Goal: Communication & Community: Ask a question

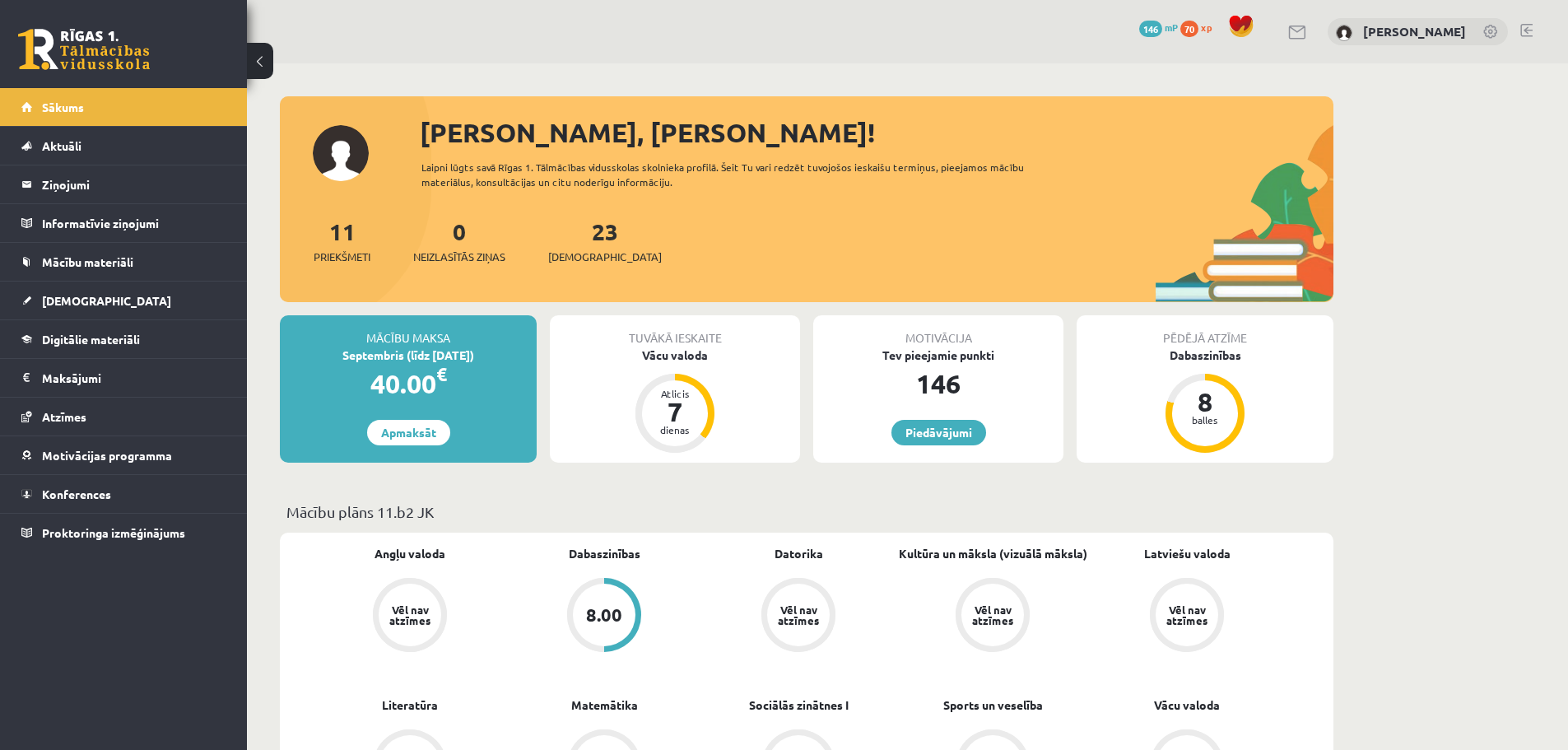
scroll to position [329, 0]
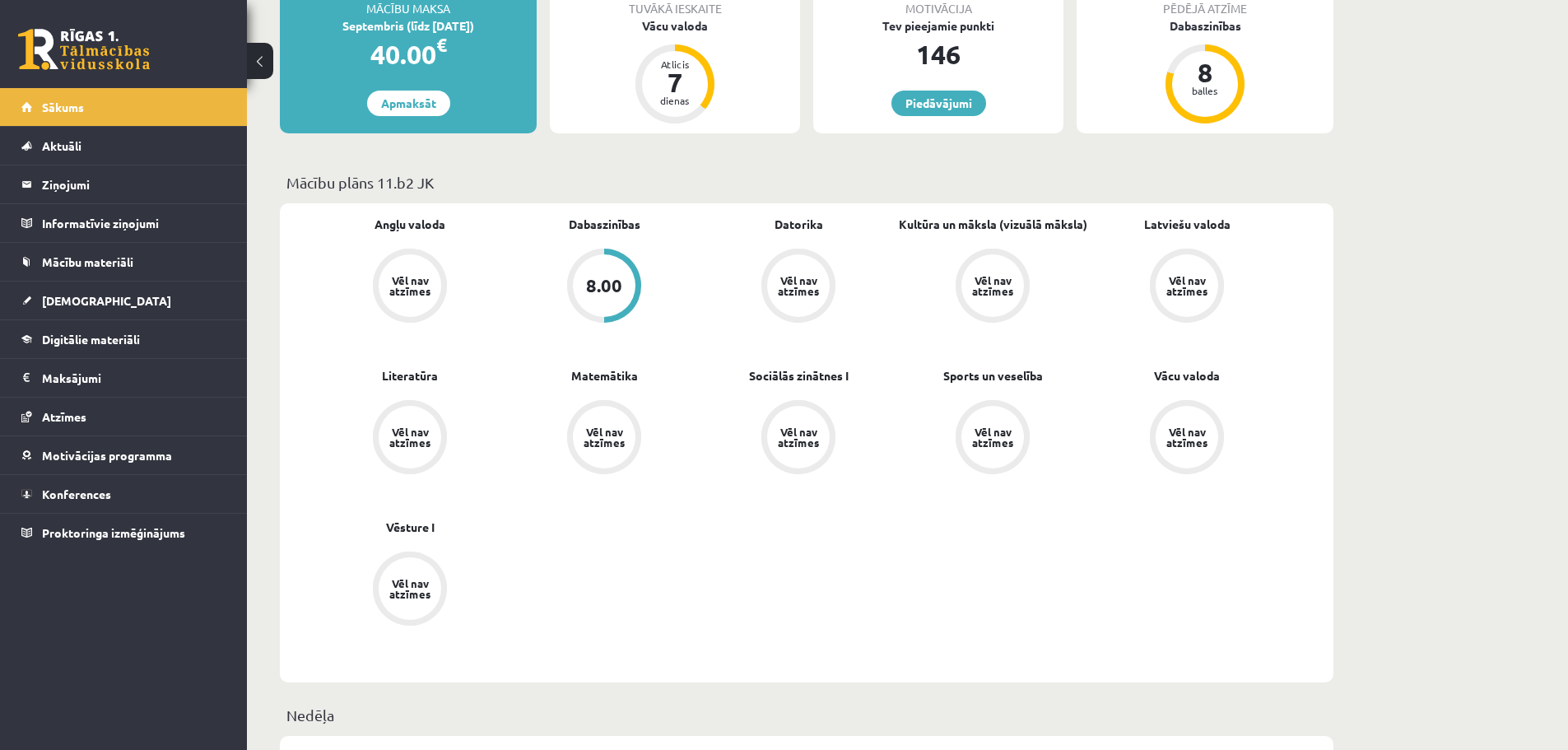
click at [921, 118] on div "Motivācija Tev pieejamie punkti 146 [GEOGRAPHIC_DATA]" at bounding box center [938, 59] width 250 height 147
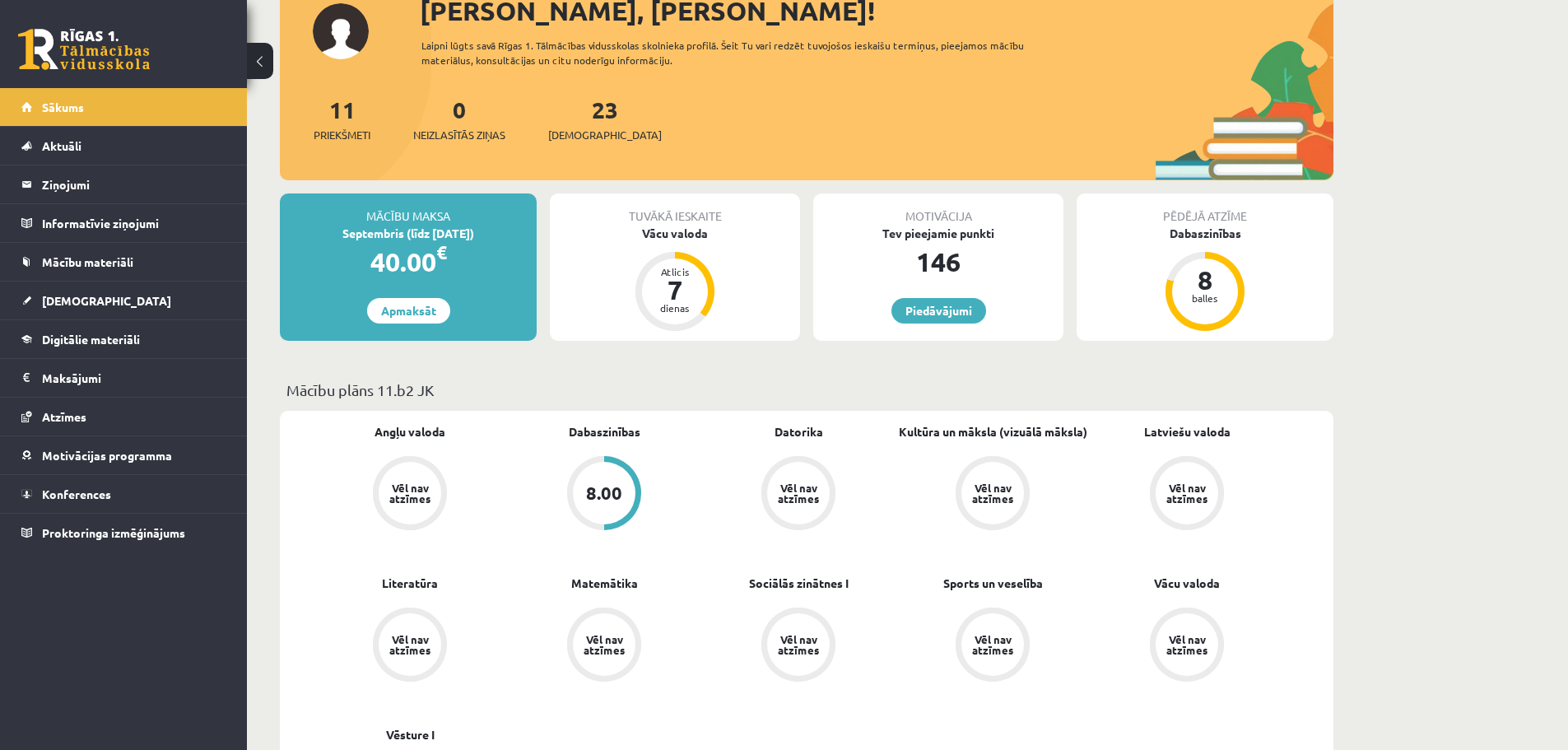
scroll to position [0, 0]
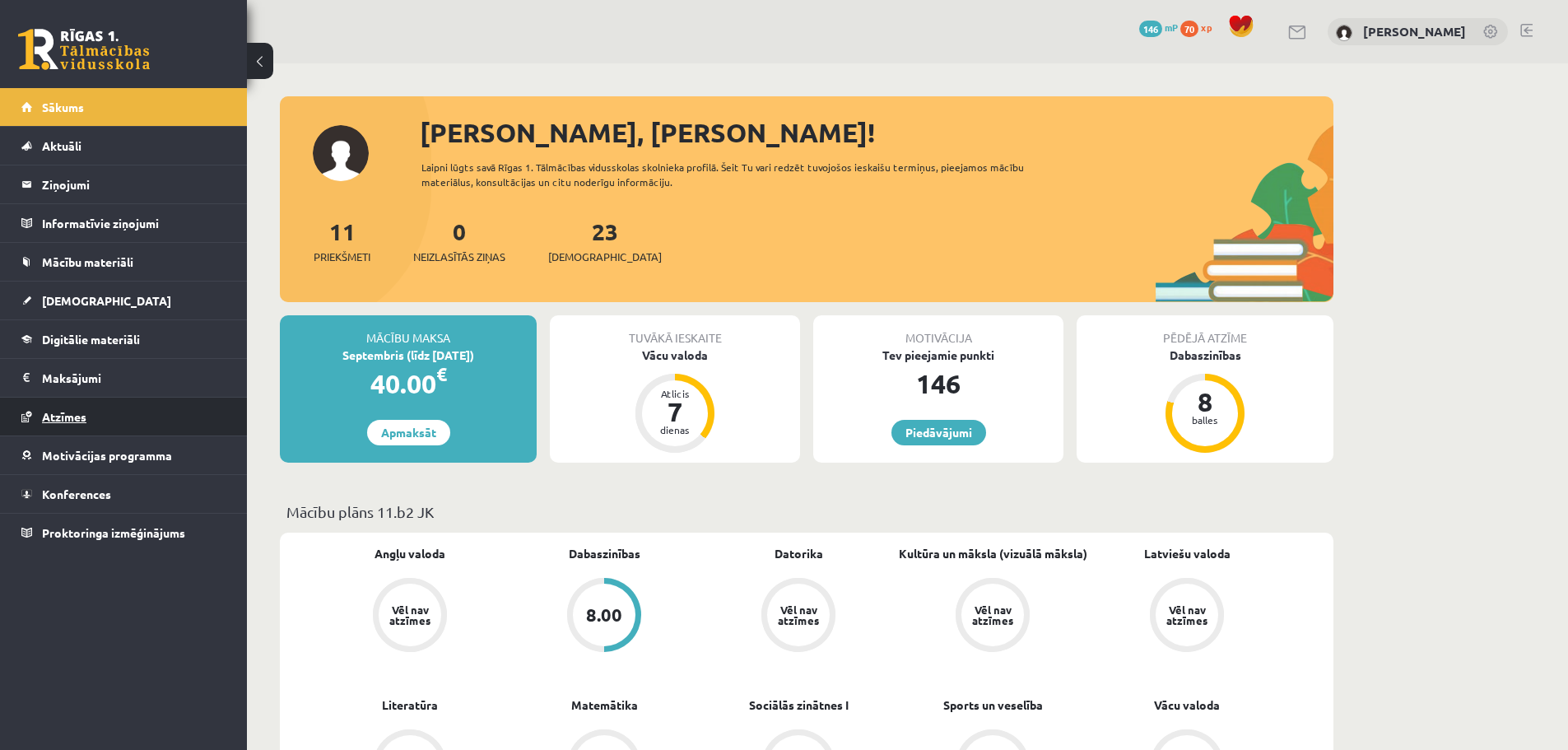
click at [79, 421] on span "Atzīmes" at bounding box center [64, 416] width 45 height 15
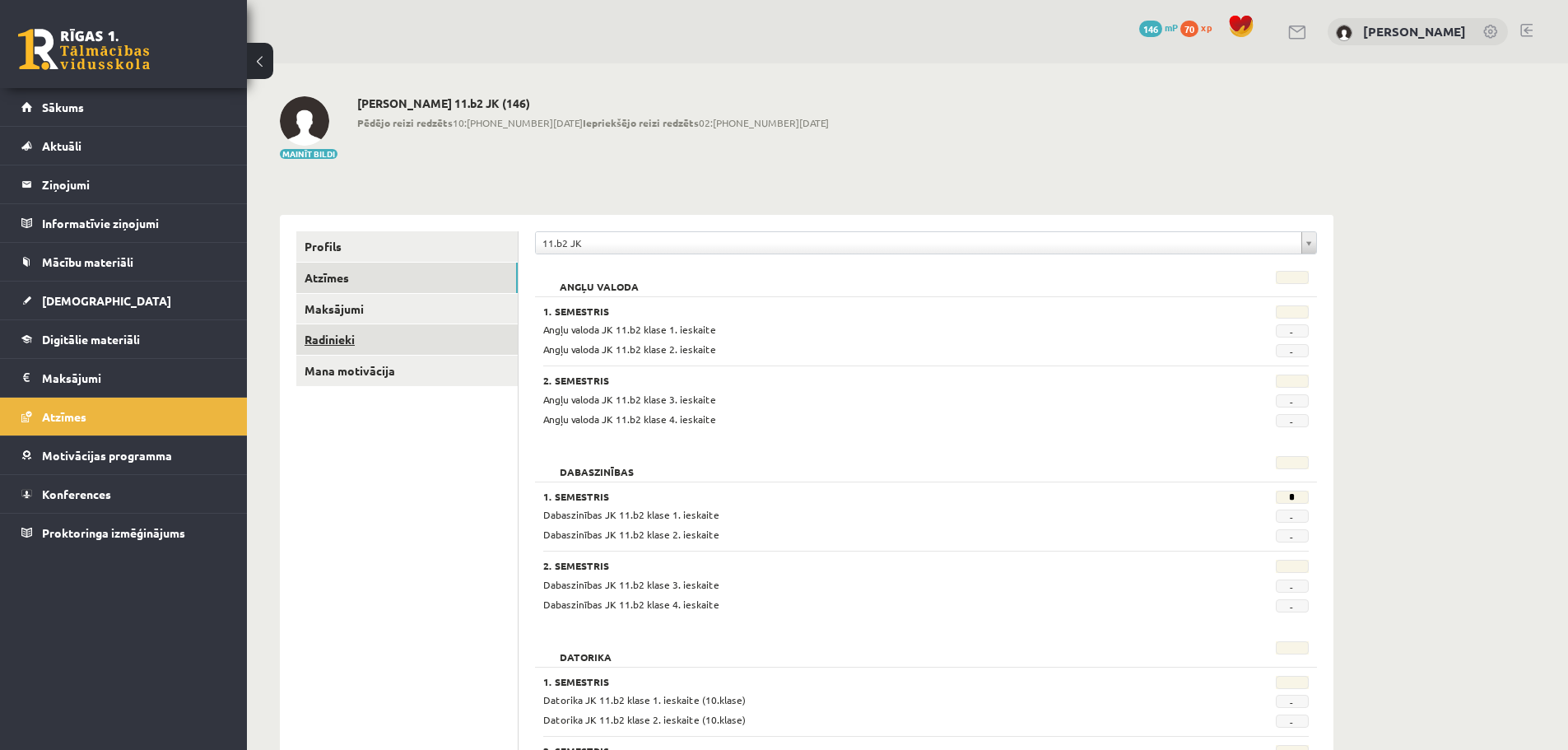
click at [379, 343] on link "Radinieki" at bounding box center [407, 339] width 221 height 30
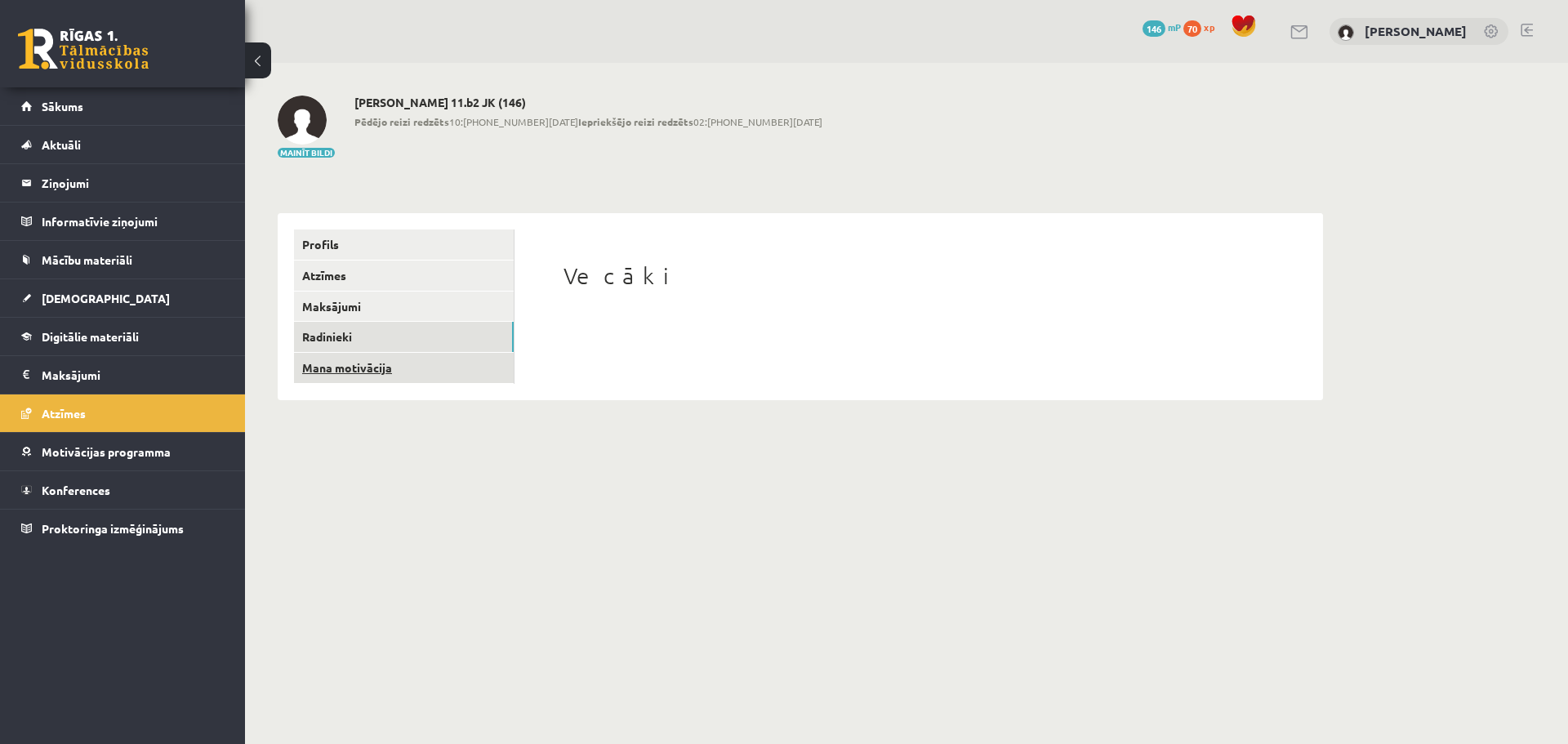
click at [376, 360] on link "Mana motivācija" at bounding box center [404, 368] width 220 height 30
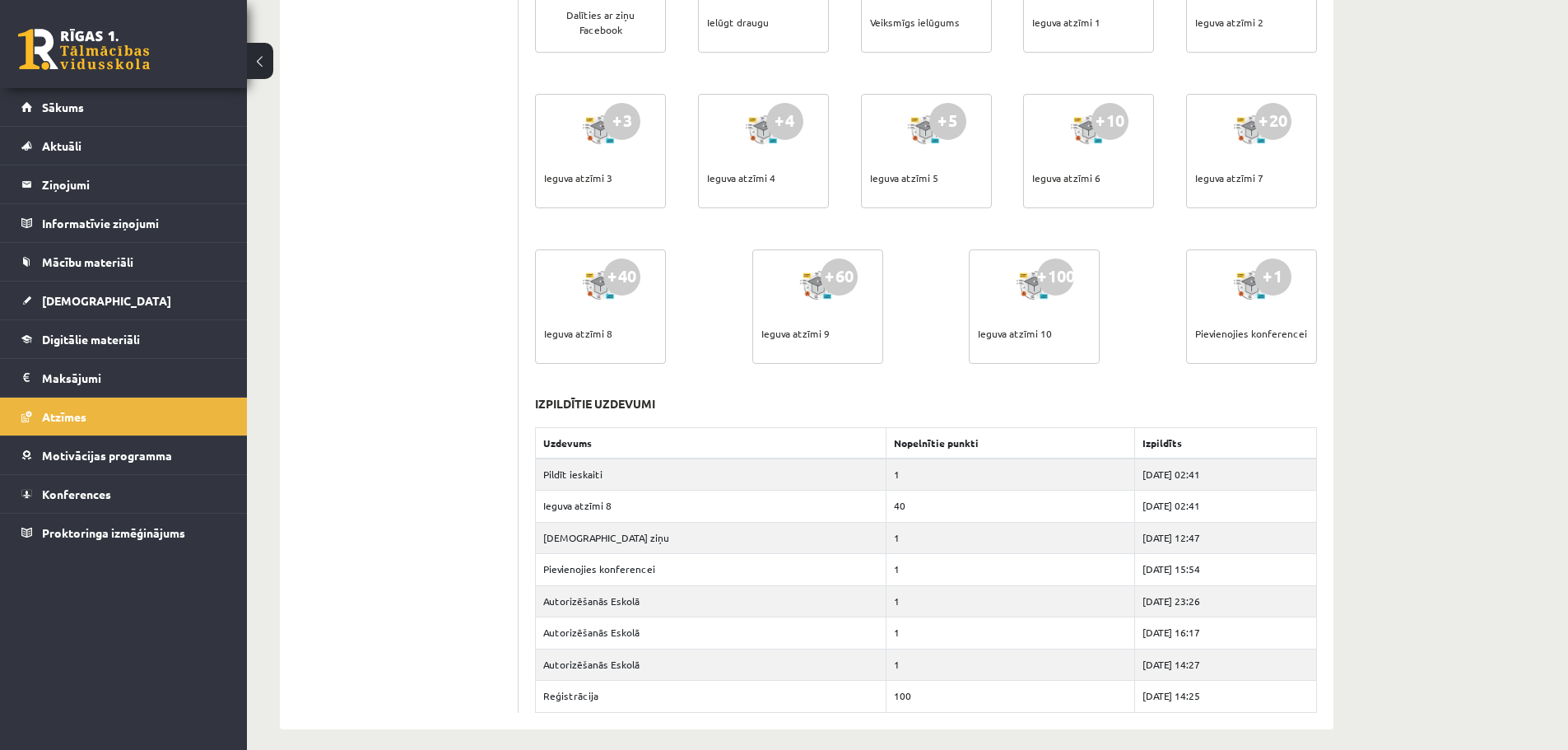
scroll to position [529, 0]
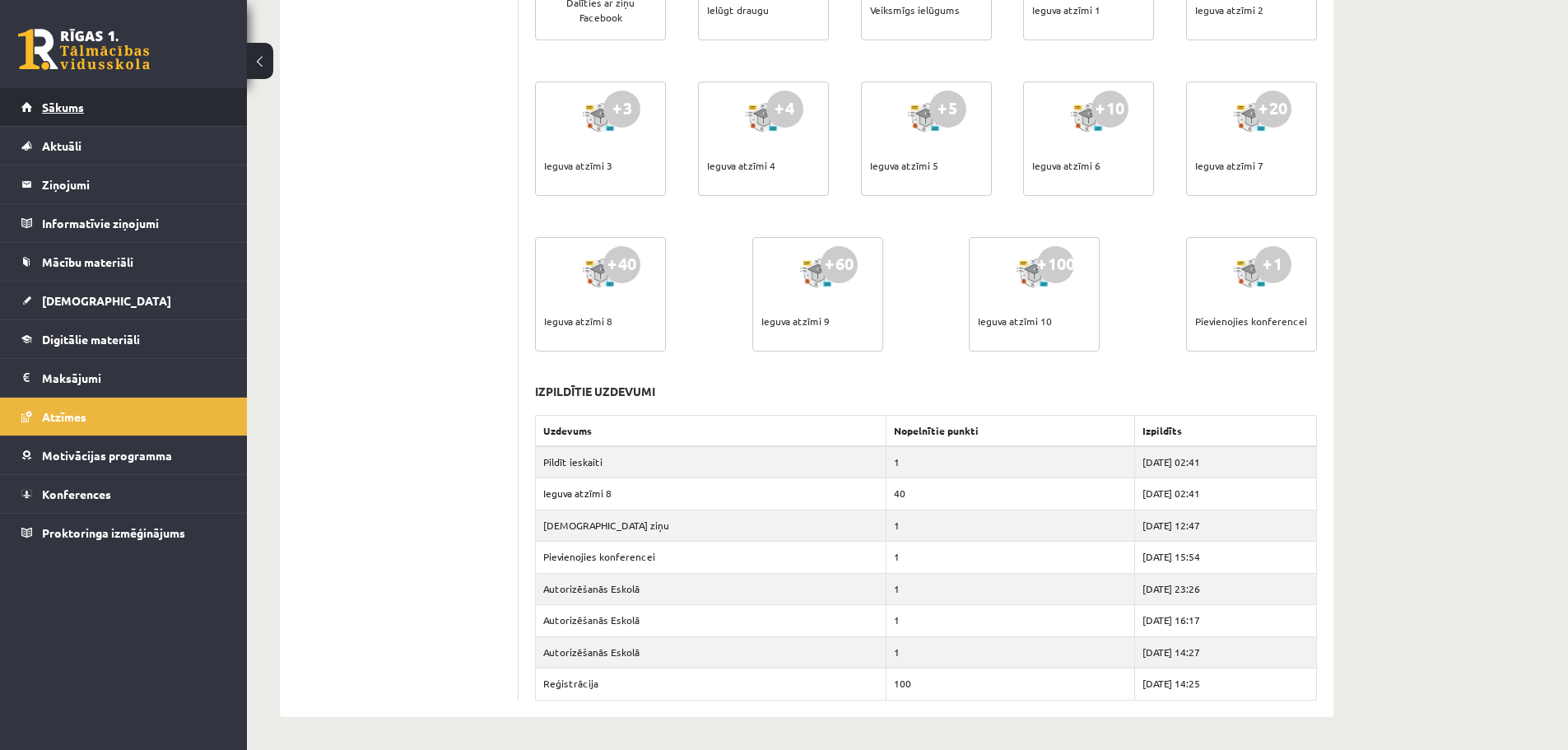
click at [60, 121] on link "Sākums" at bounding box center [124, 107] width 205 height 38
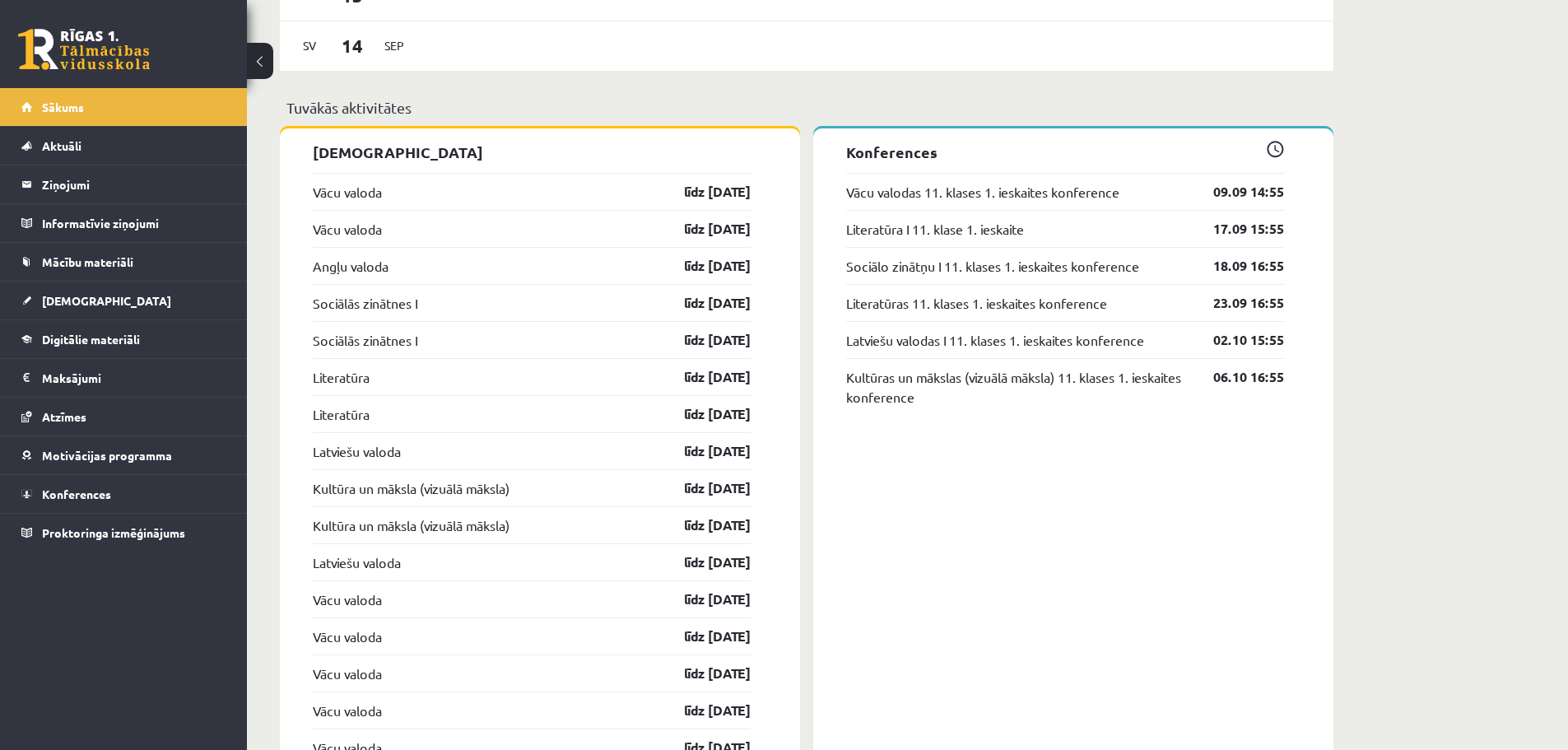
scroll to position [1399, 0]
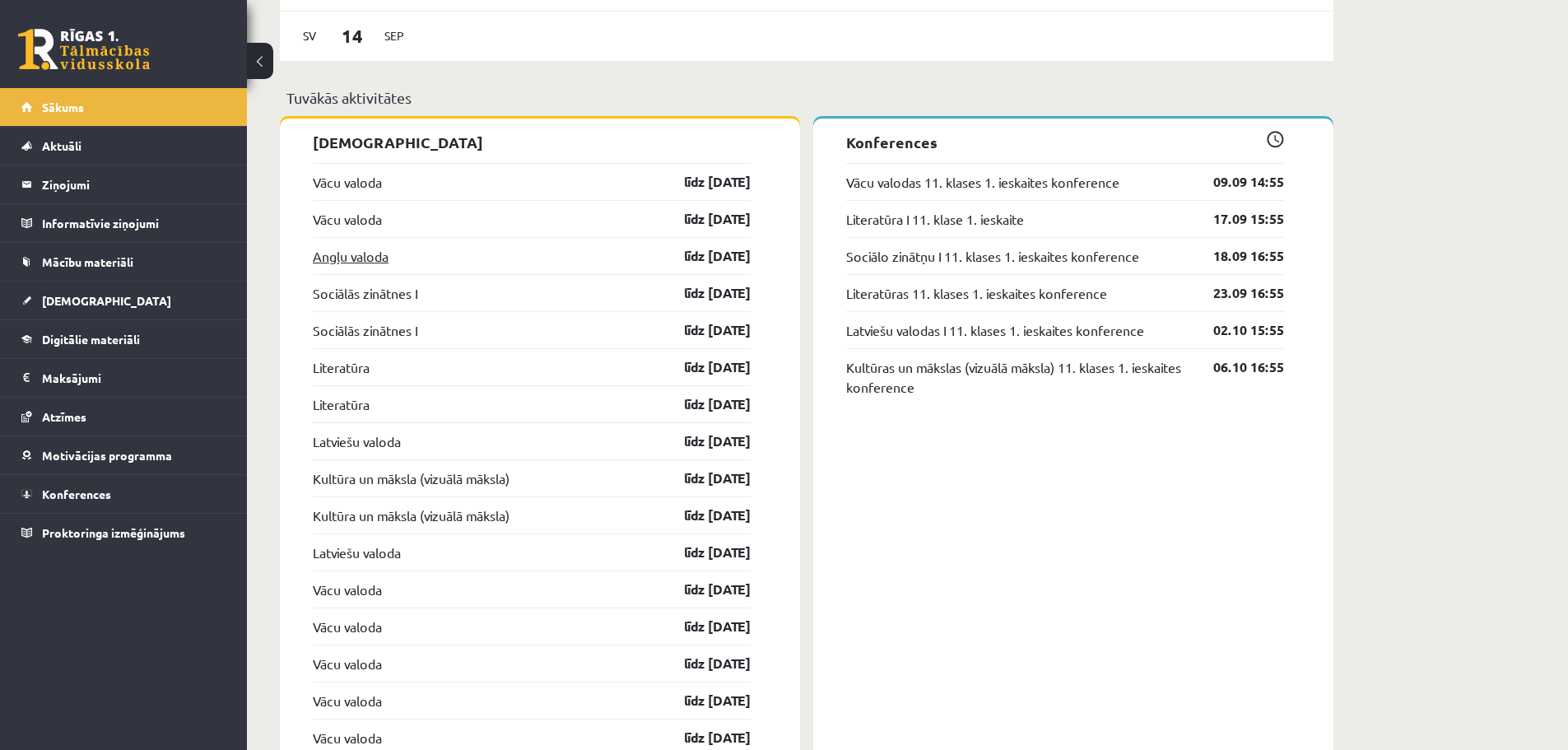
click at [320, 262] on link "Angļu valoda" at bounding box center [350, 256] width 76 height 20
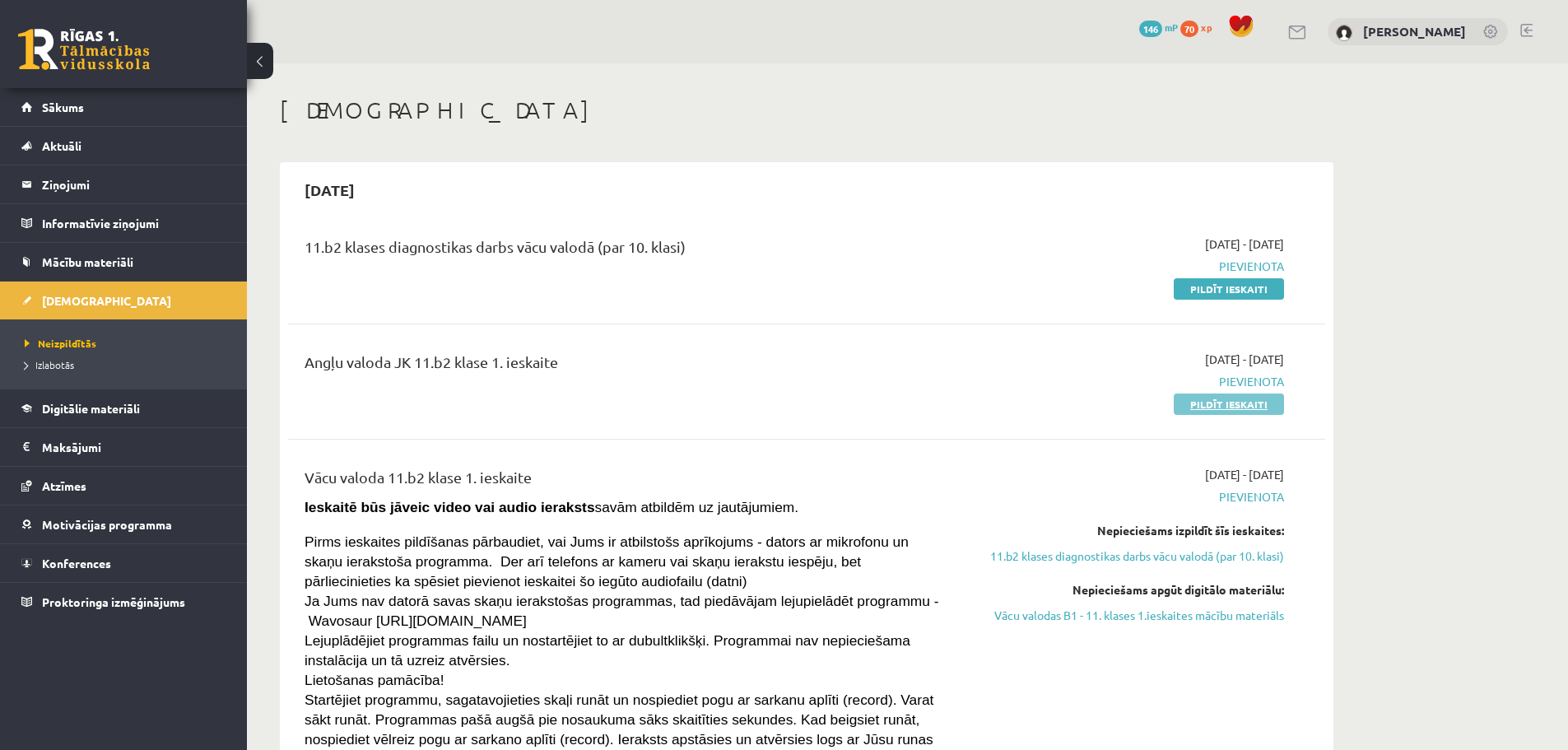
click at [1236, 409] on link "Pildīt ieskaiti" at bounding box center [1230, 404] width 111 height 21
click at [1060, 616] on link "Vācu valodas B1 - 11. klases 1.ieskaites mācību materiāls" at bounding box center [1130, 614] width 311 height 17
click at [1086, 554] on link "11.b2 klases diagnostikas darbs vācu valodā (par 10. klasi)" at bounding box center [1130, 555] width 311 height 17
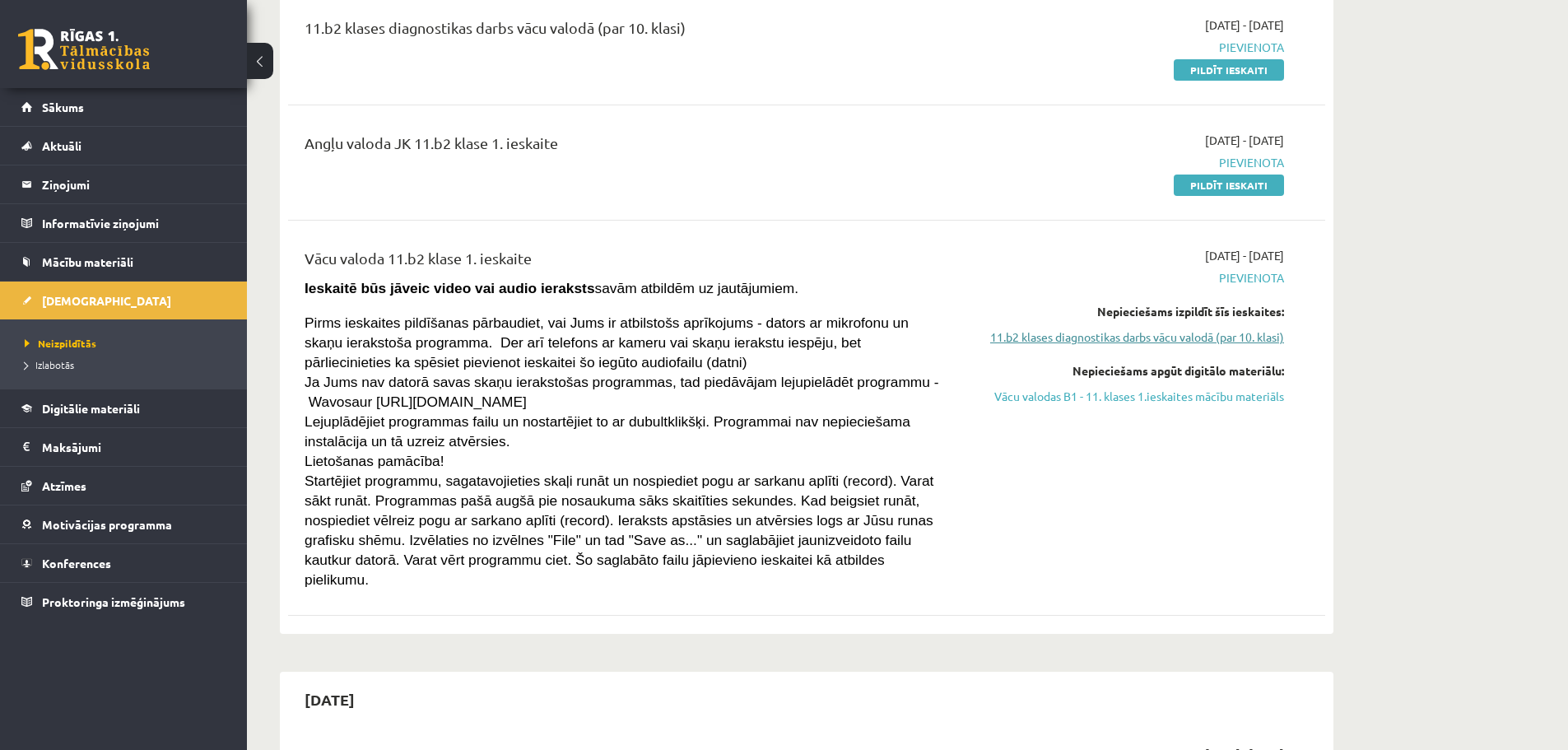
click at [1140, 329] on link "11.b2 klases diagnostikas darbs vācu valodā (par 10. klasi)" at bounding box center [1130, 337] width 311 height 17
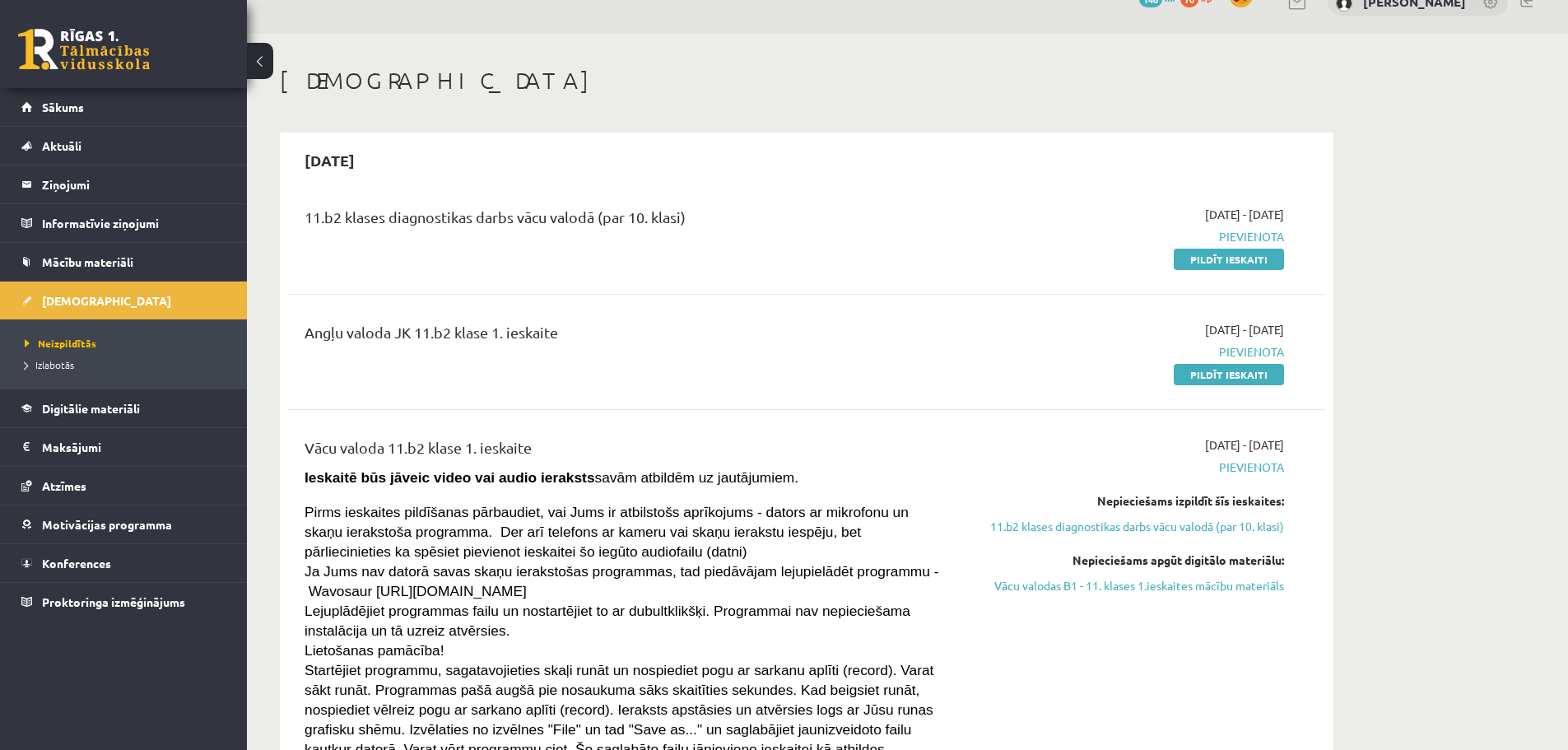
scroll to position [0, 0]
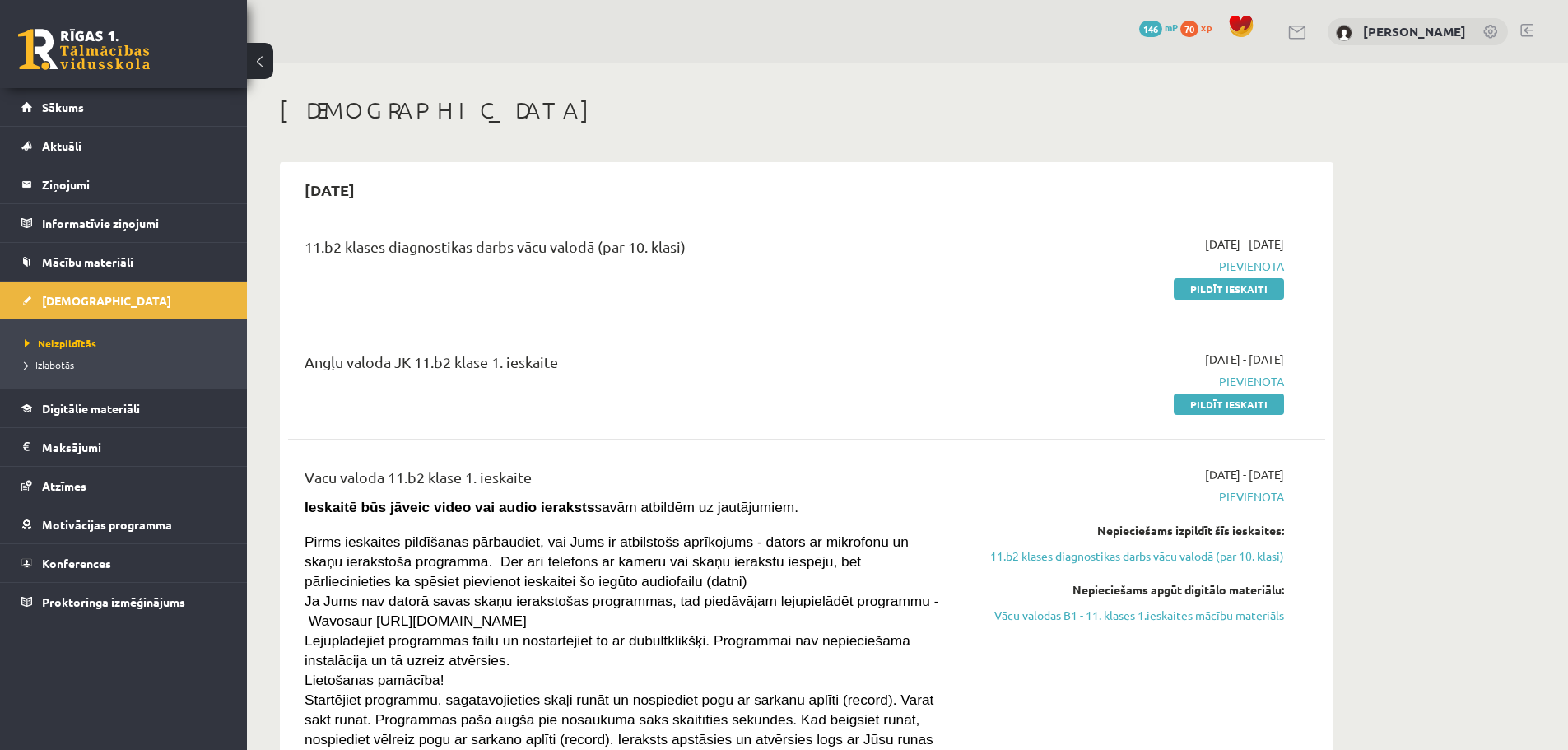
click at [997, 479] on div "[DATE] - [DATE] [GEOGRAPHIC_DATA] Nepieciešams izpildīt šīs ieskaites: 11.b2 kl…" at bounding box center [1129, 637] width 335 height 342
click at [983, 376] on span "Pievienota" at bounding box center [1130, 381] width 311 height 17
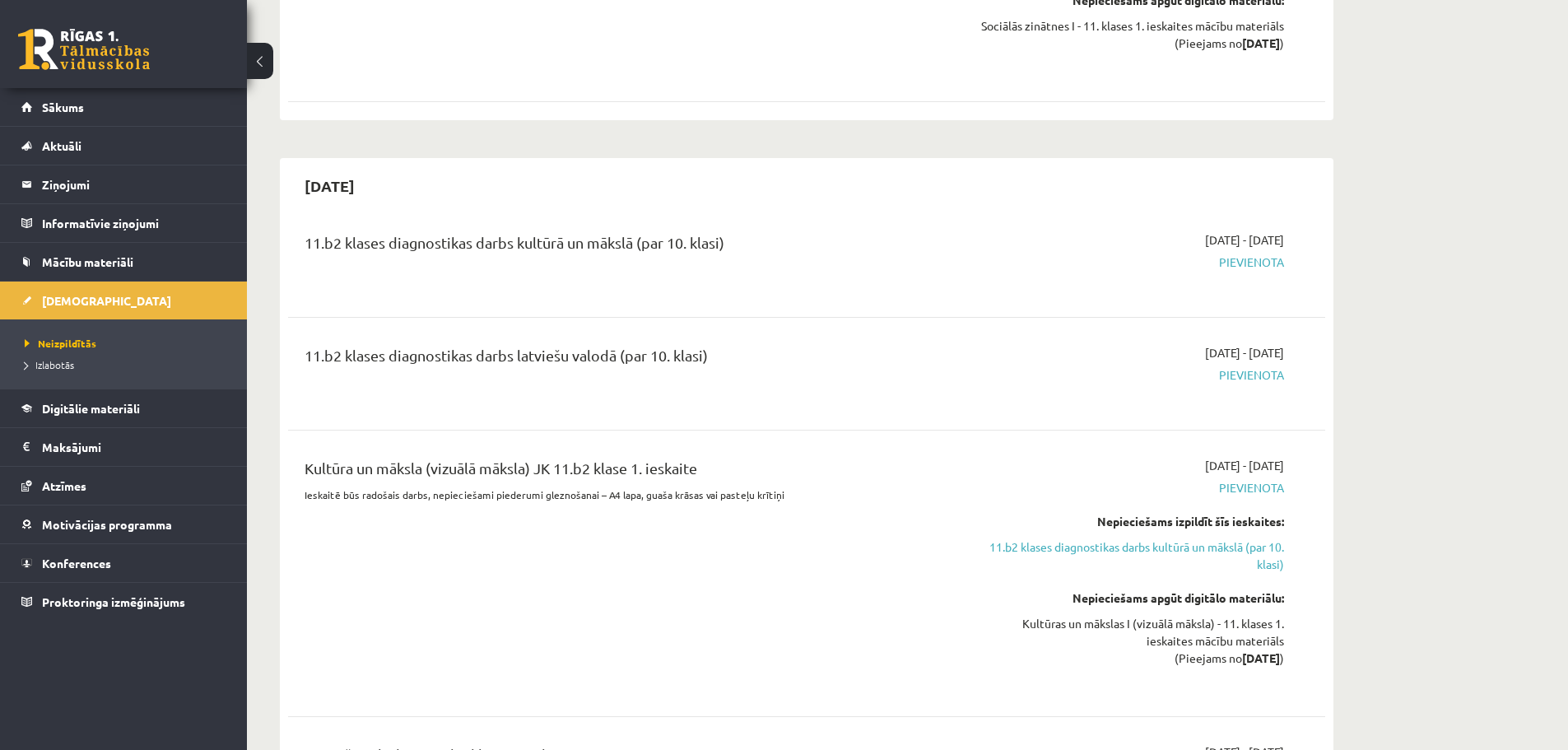
scroll to position [1482, 0]
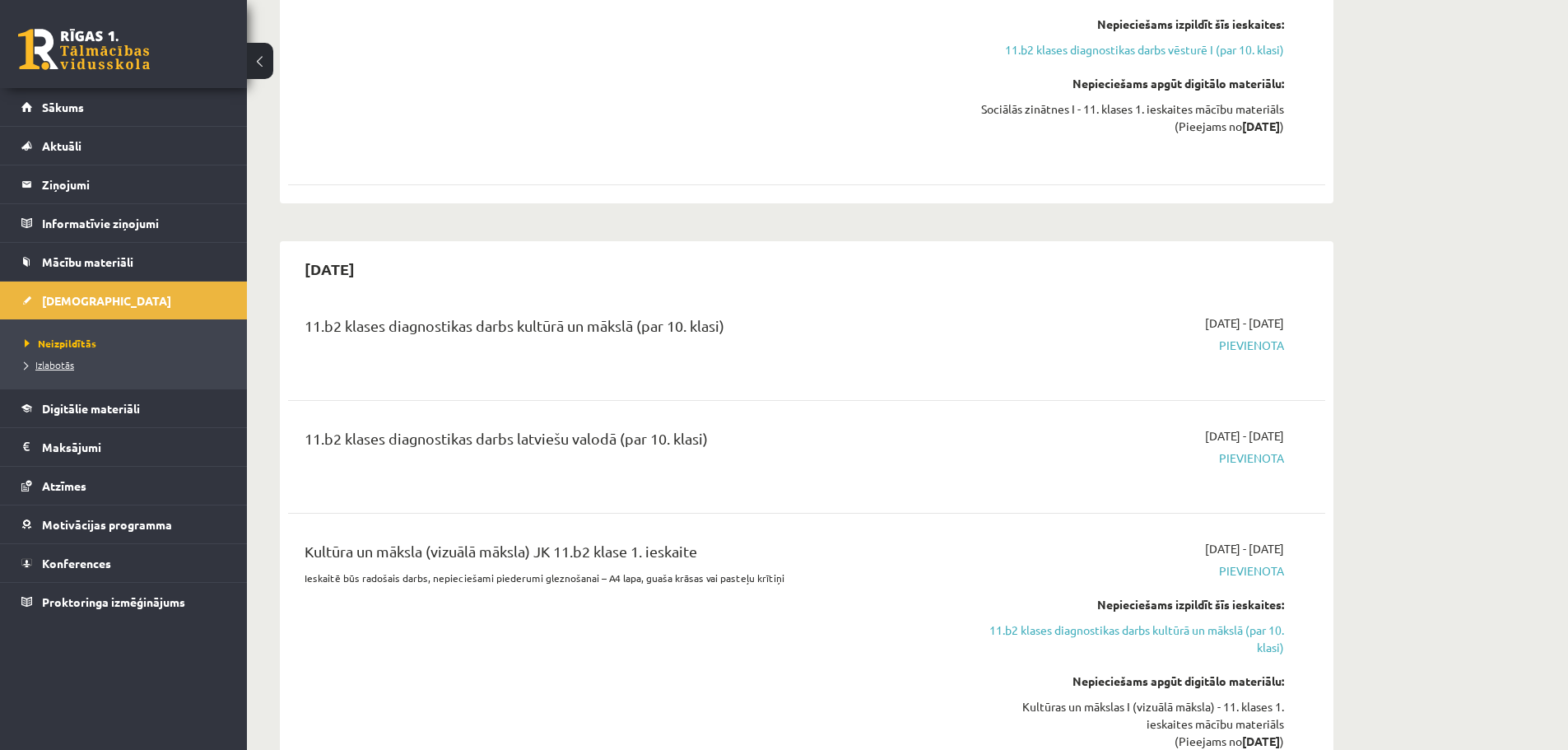
click at [59, 370] on link "Izlabotās" at bounding box center [128, 364] width 205 height 15
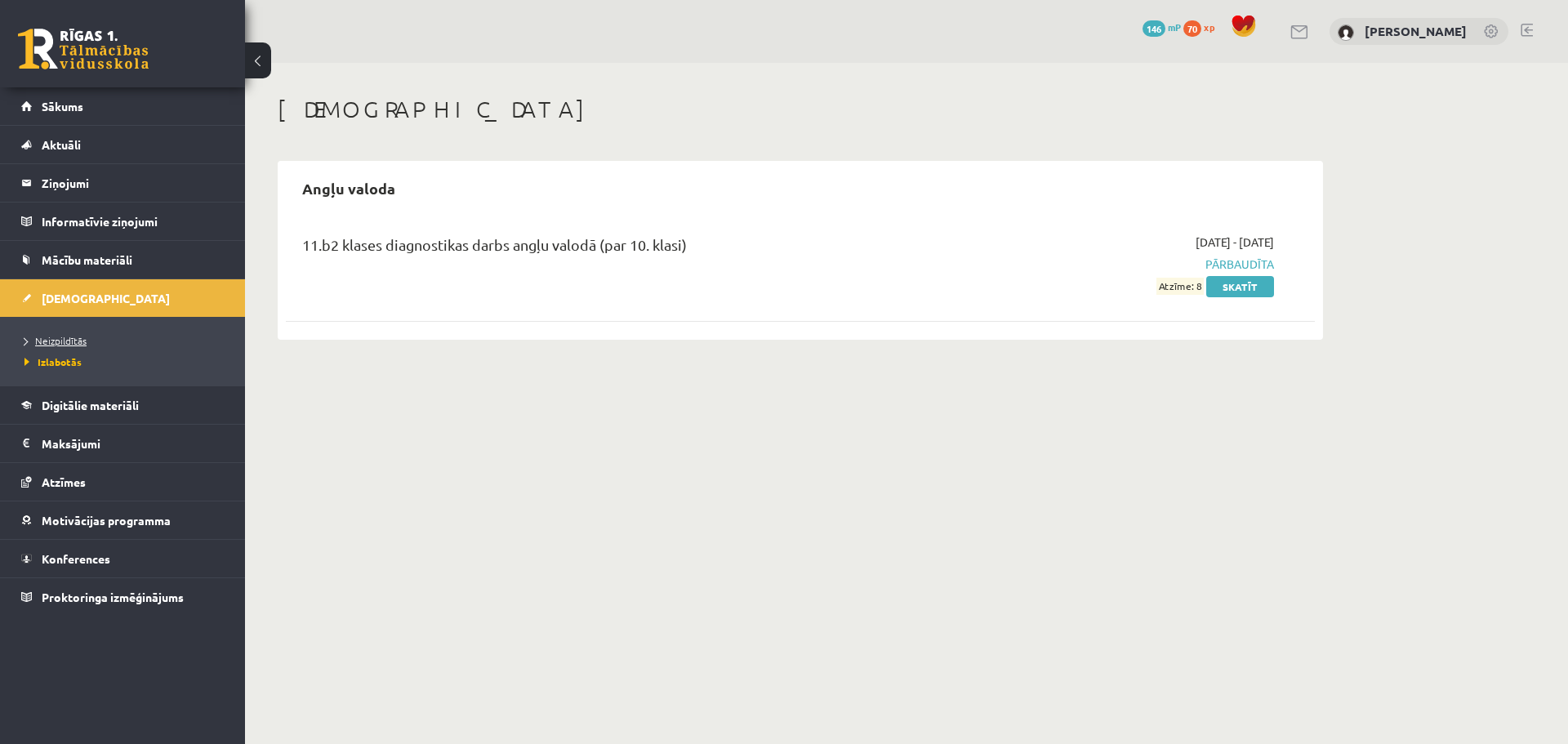
click at [68, 343] on span "Neizpildītās" at bounding box center [56, 340] width 62 height 13
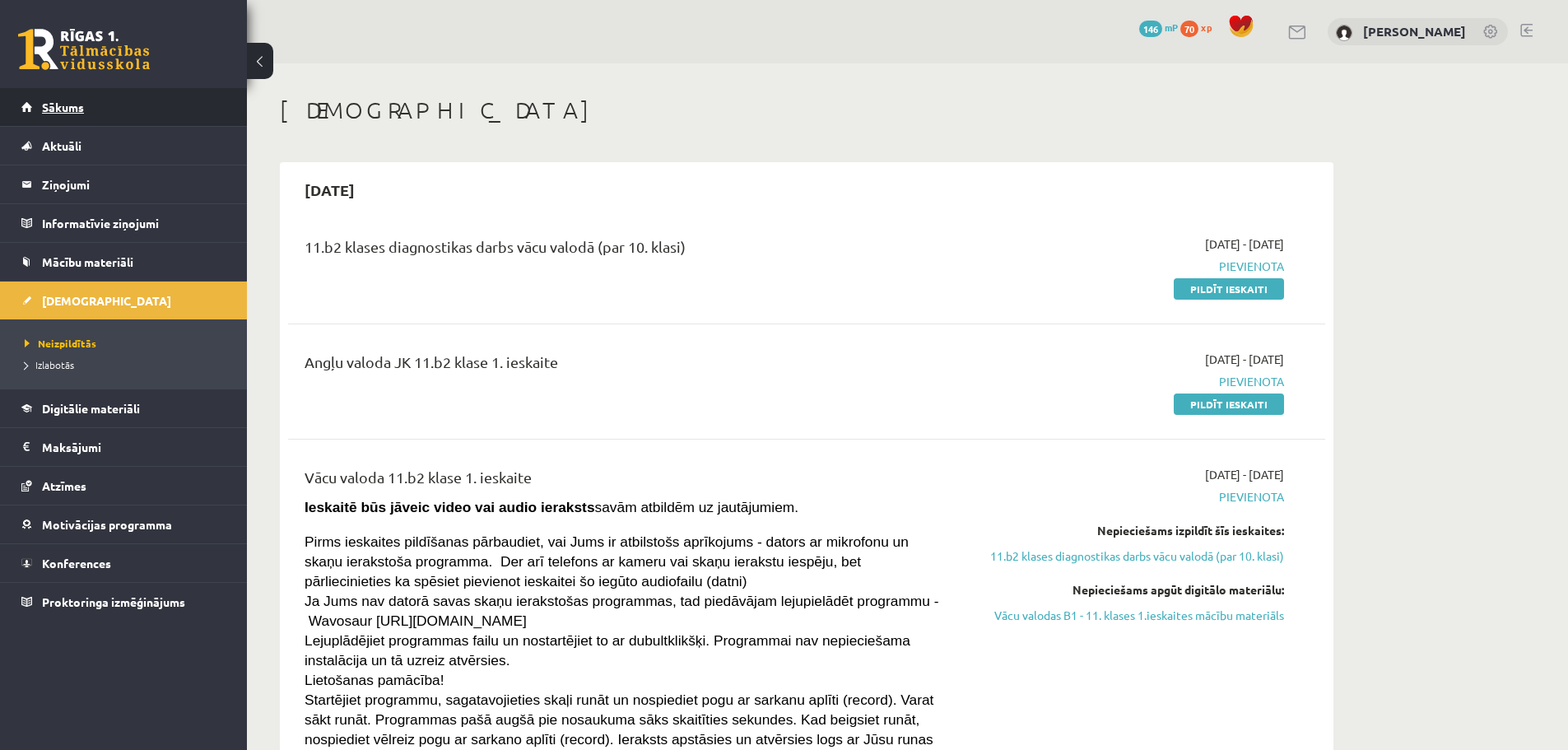
click at [104, 104] on link "Sākums" at bounding box center [124, 107] width 205 height 38
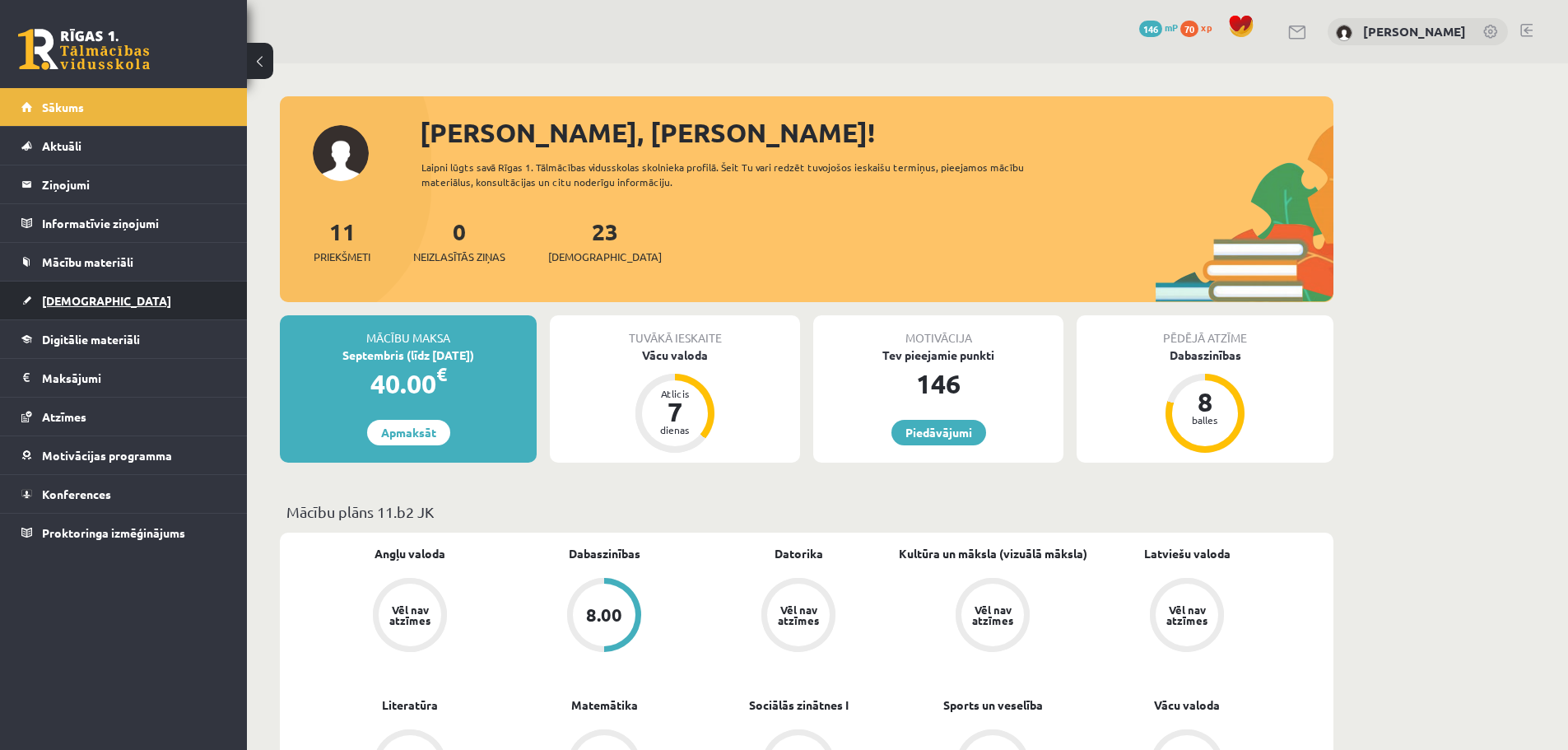
click at [114, 295] on link "[DEMOGRAPHIC_DATA]" at bounding box center [124, 300] width 205 height 38
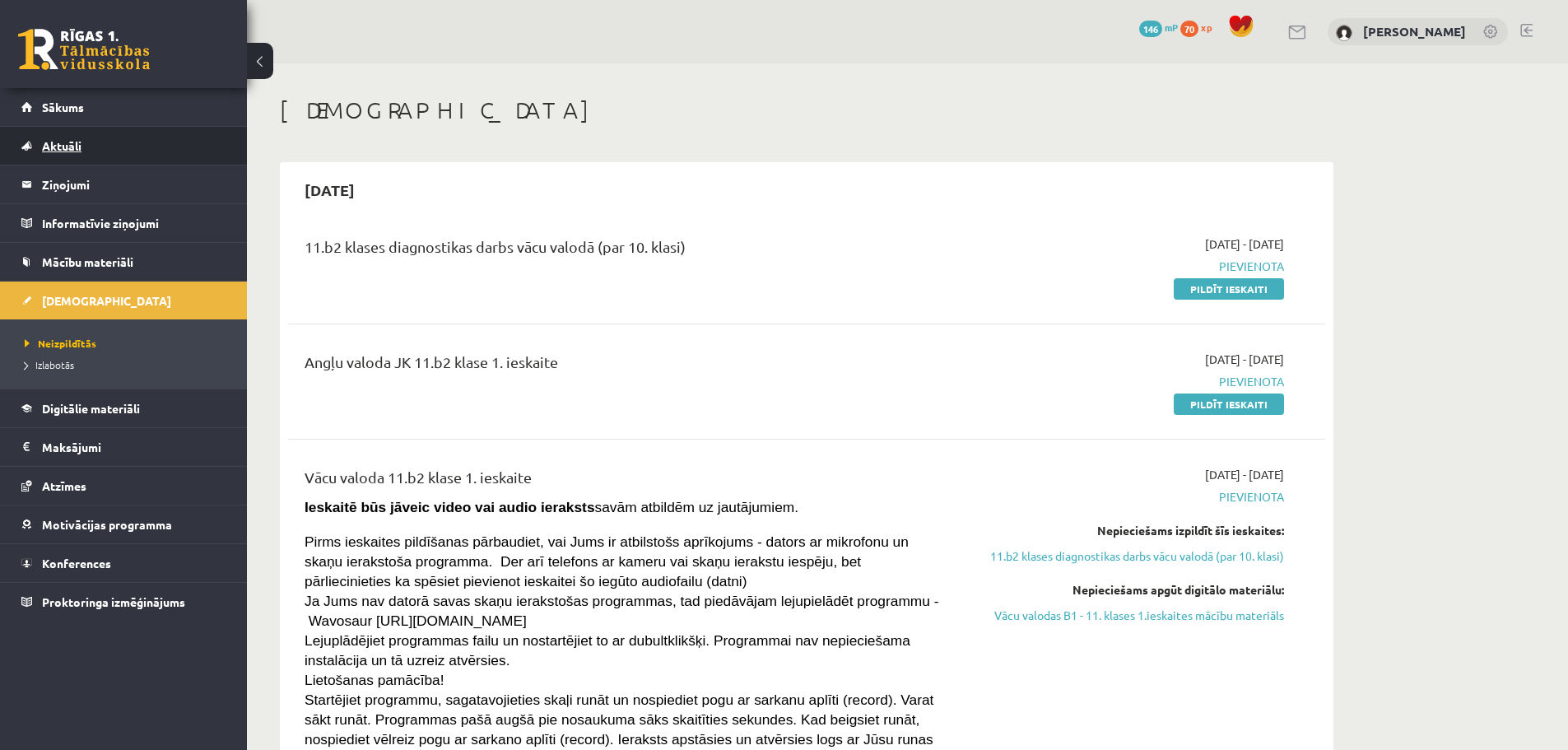
click at [79, 145] on span "Aktuāli" at bounding box center [62, 146] width 39 height 15
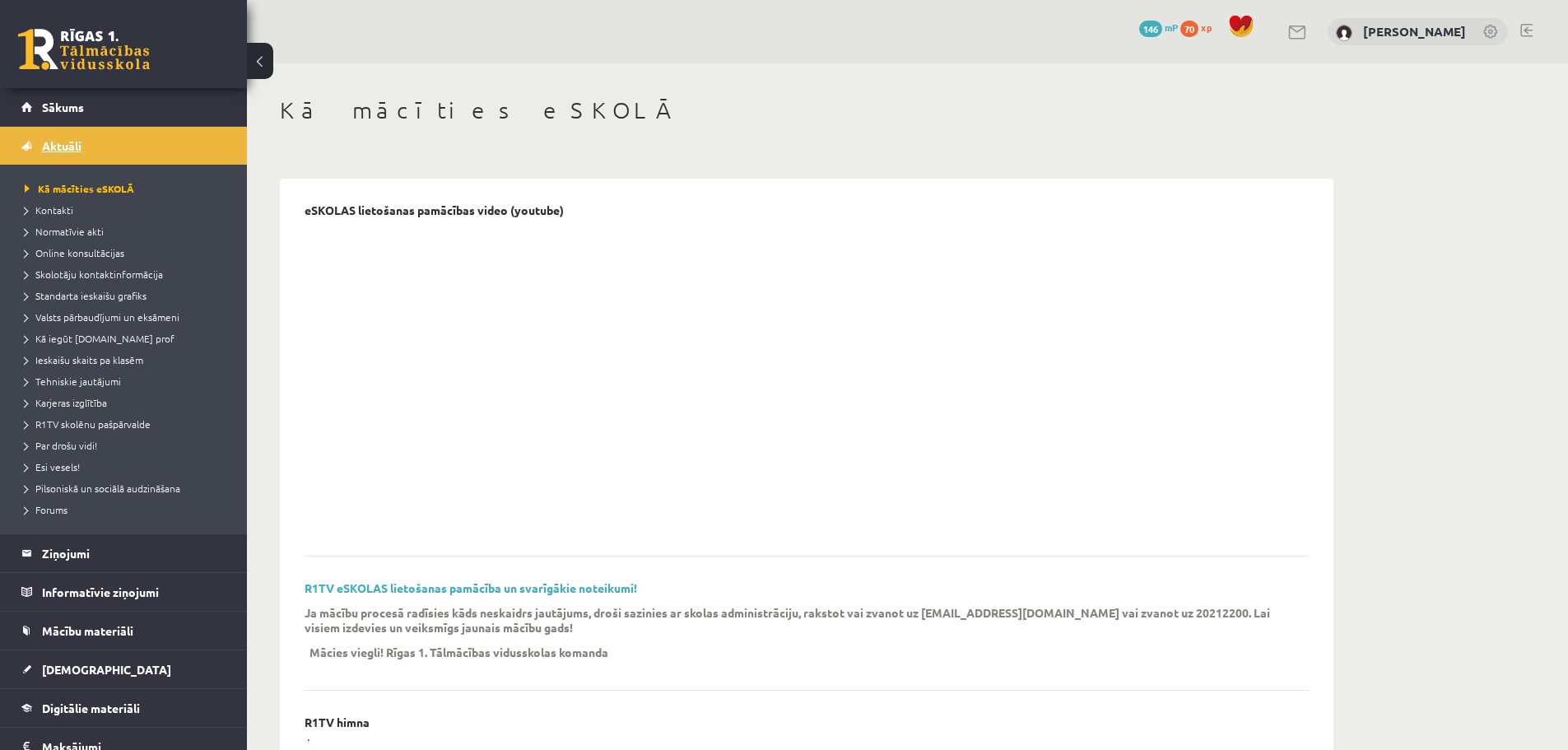
click at [84, 148] on link "Aktuāli" at bounding box center [124, 146] width 205 height 38
click at [89, 556] on legend "Ziņojumi 0" at bounding box center [134, 553] width 185 height 38
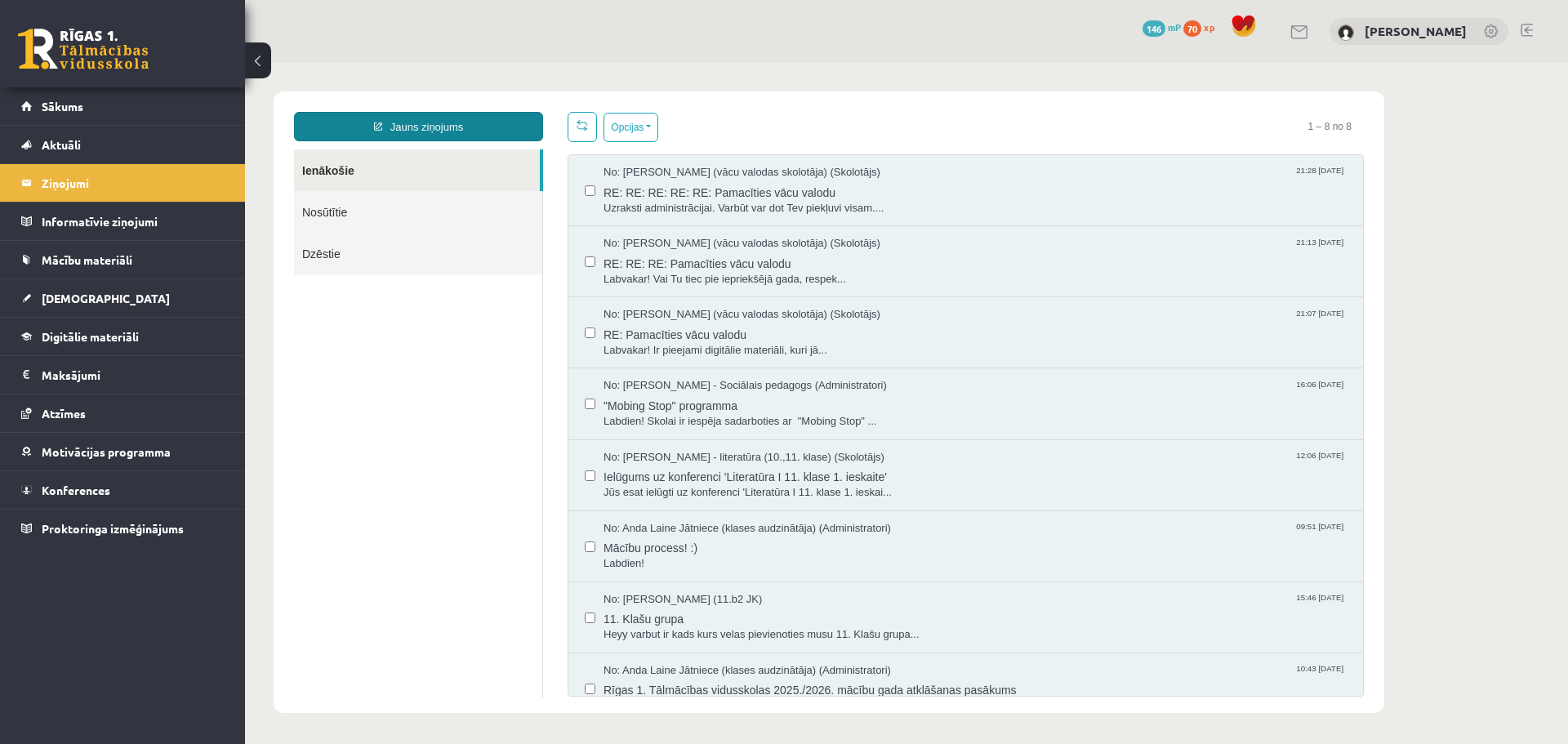
click at [434, 125] on link "Jauns ziņojums" at bounding box center [418, 126] width 249 height 29
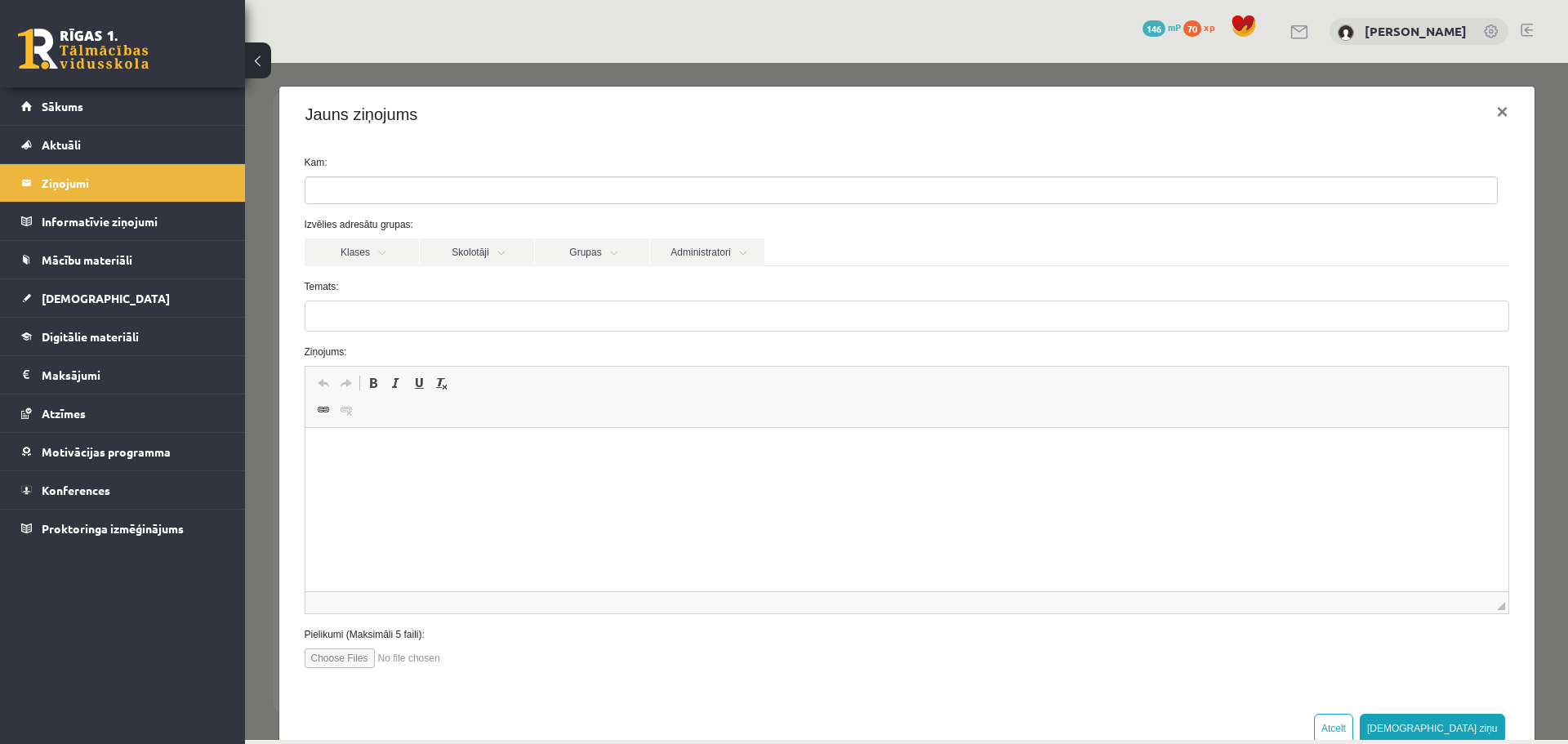
click at [431, 190] on ul at bounding box center [901, 190] width 1192 height 27
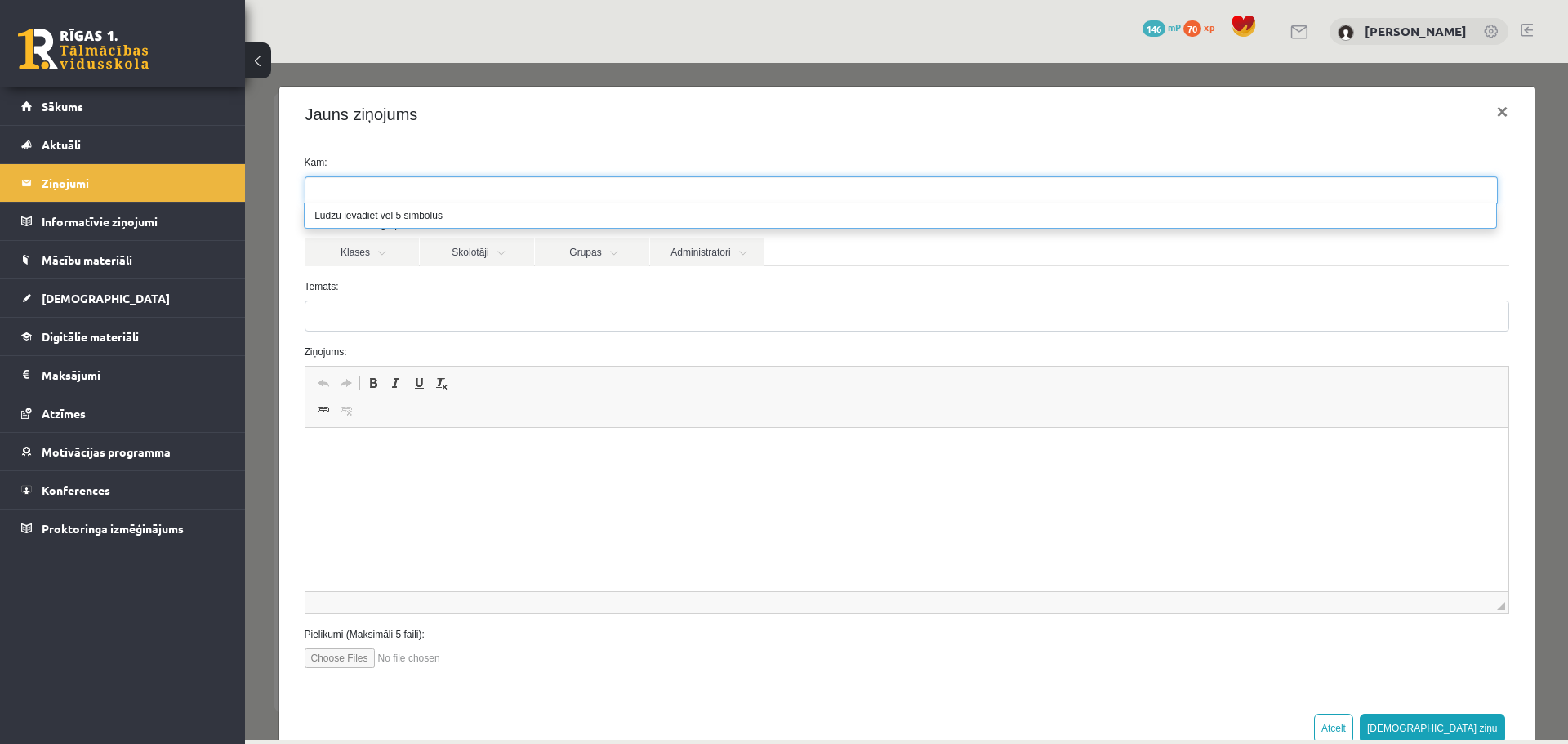
click at [431, 190] on ul at bounding box center [901, 190] width 1192 height 27
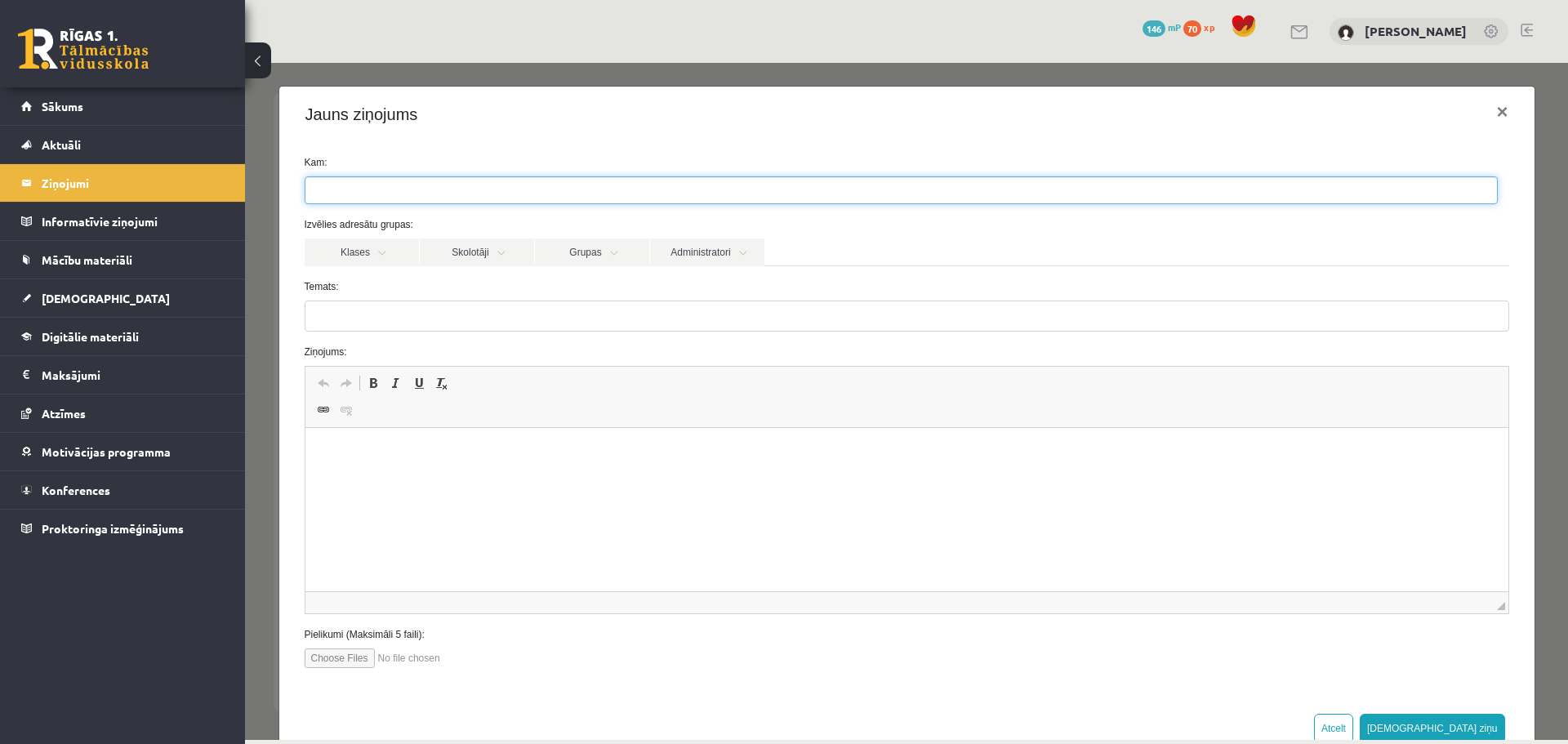
click at [431, 190] on ul at bounding box center [901, 190] width 1192 height 27
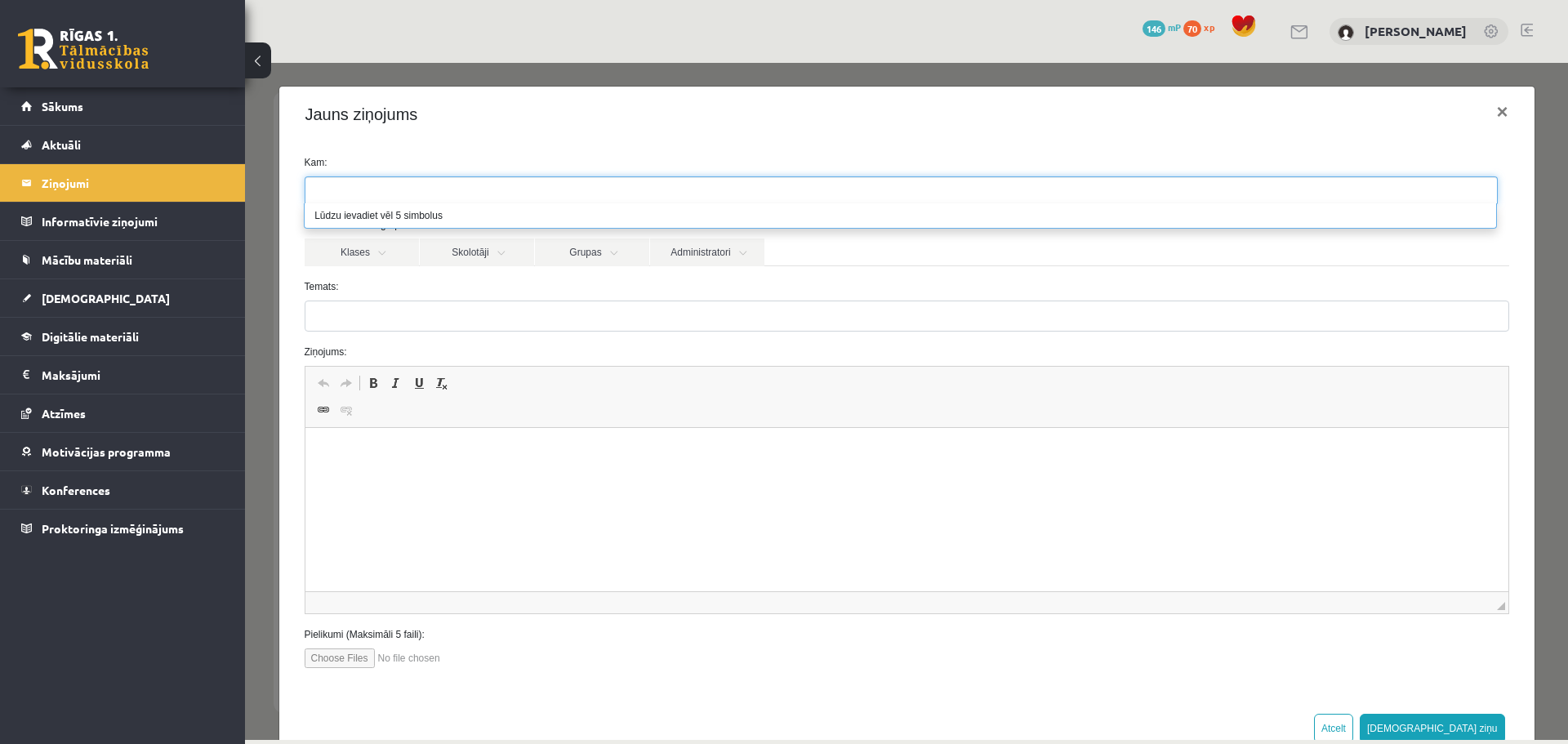
click at [430, 188] on ul at bounding box center [901, 190] width 1192 height 27
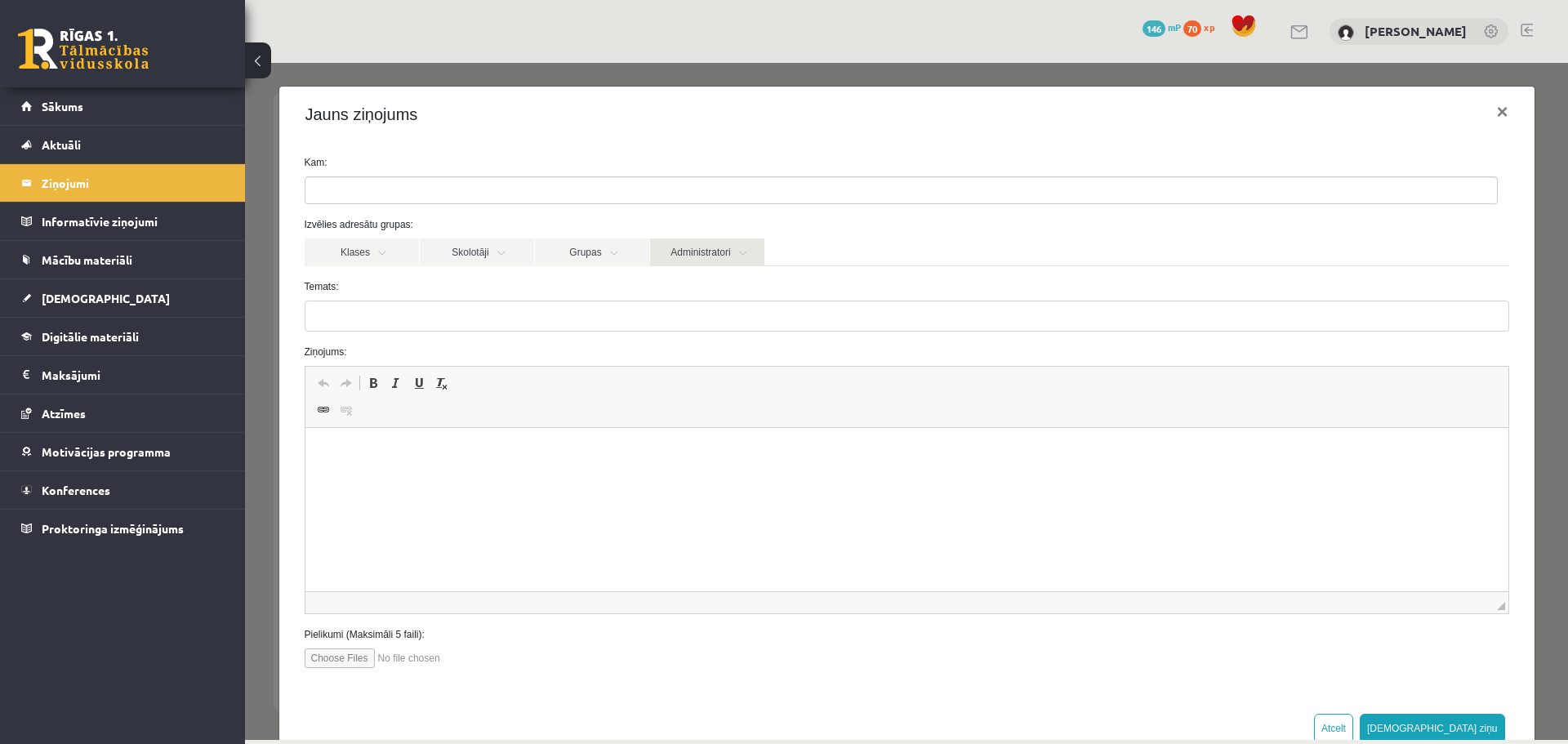
click at [660, 263] on link "Administratori" at bounding box center [707, 252] width 114 height 27
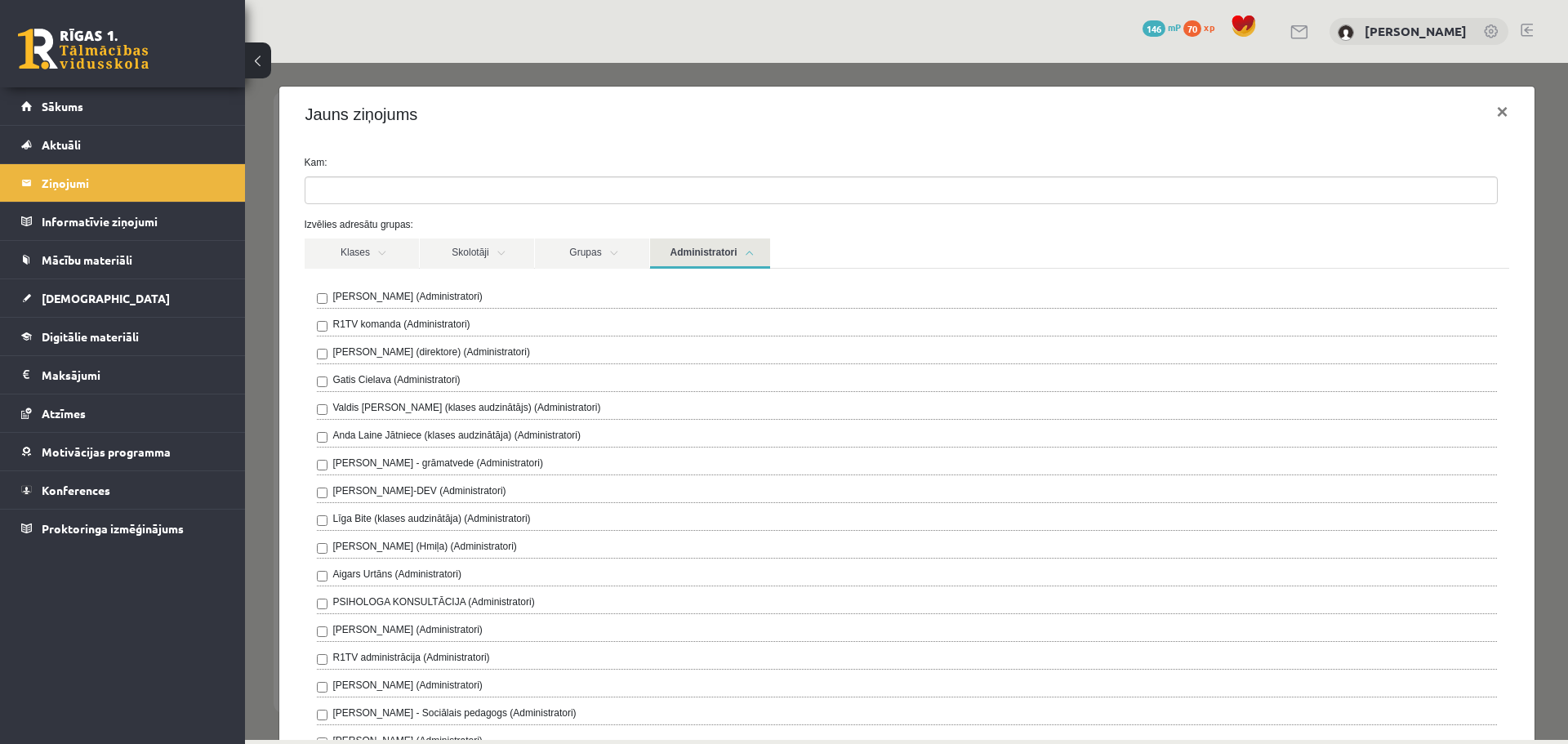
click at [667, 252] on link "Administratori" at bounding box center [710, 253] width 120 height 30
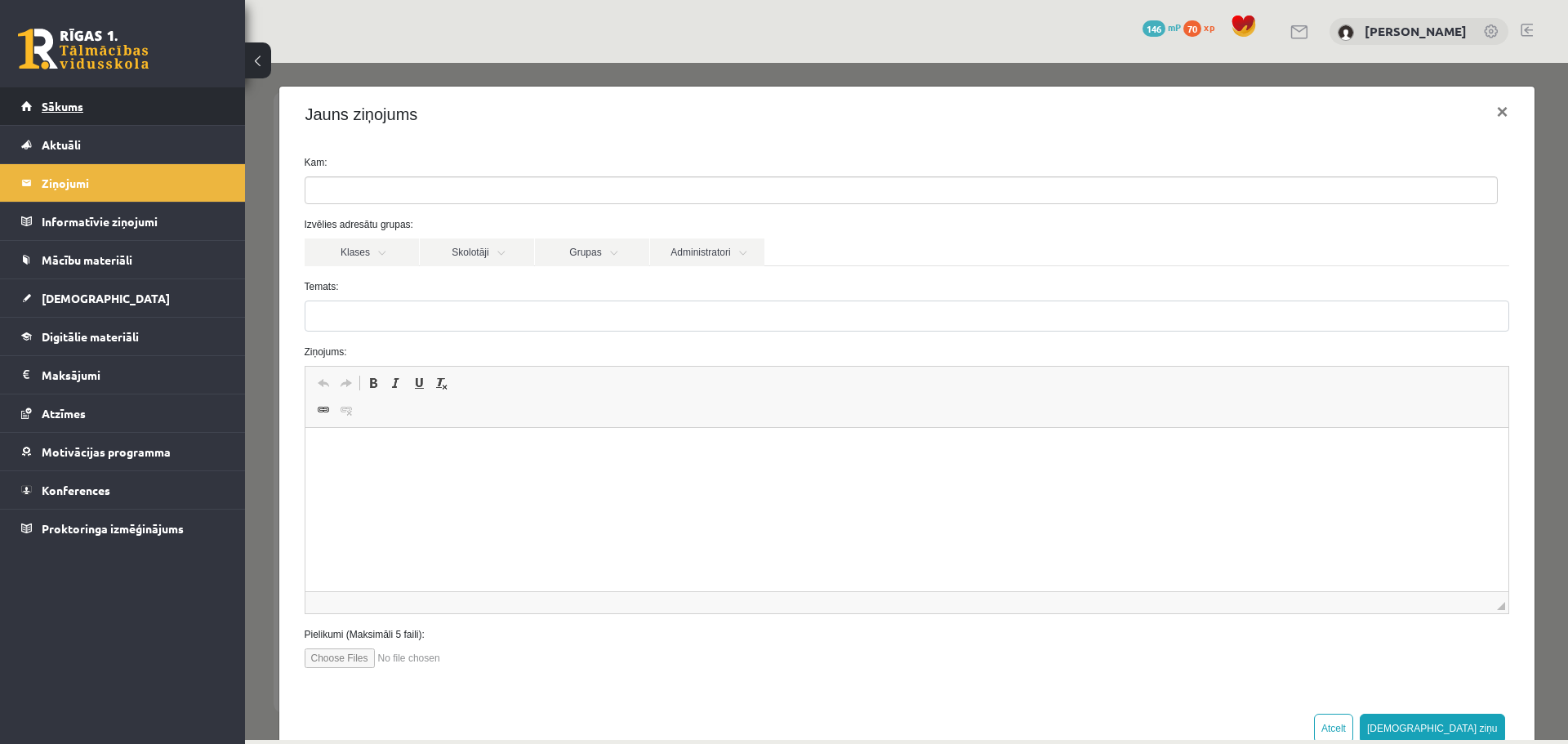
click at [144, 102] on link "Sākums" at bounding box center [123, 106] width 204 height 37
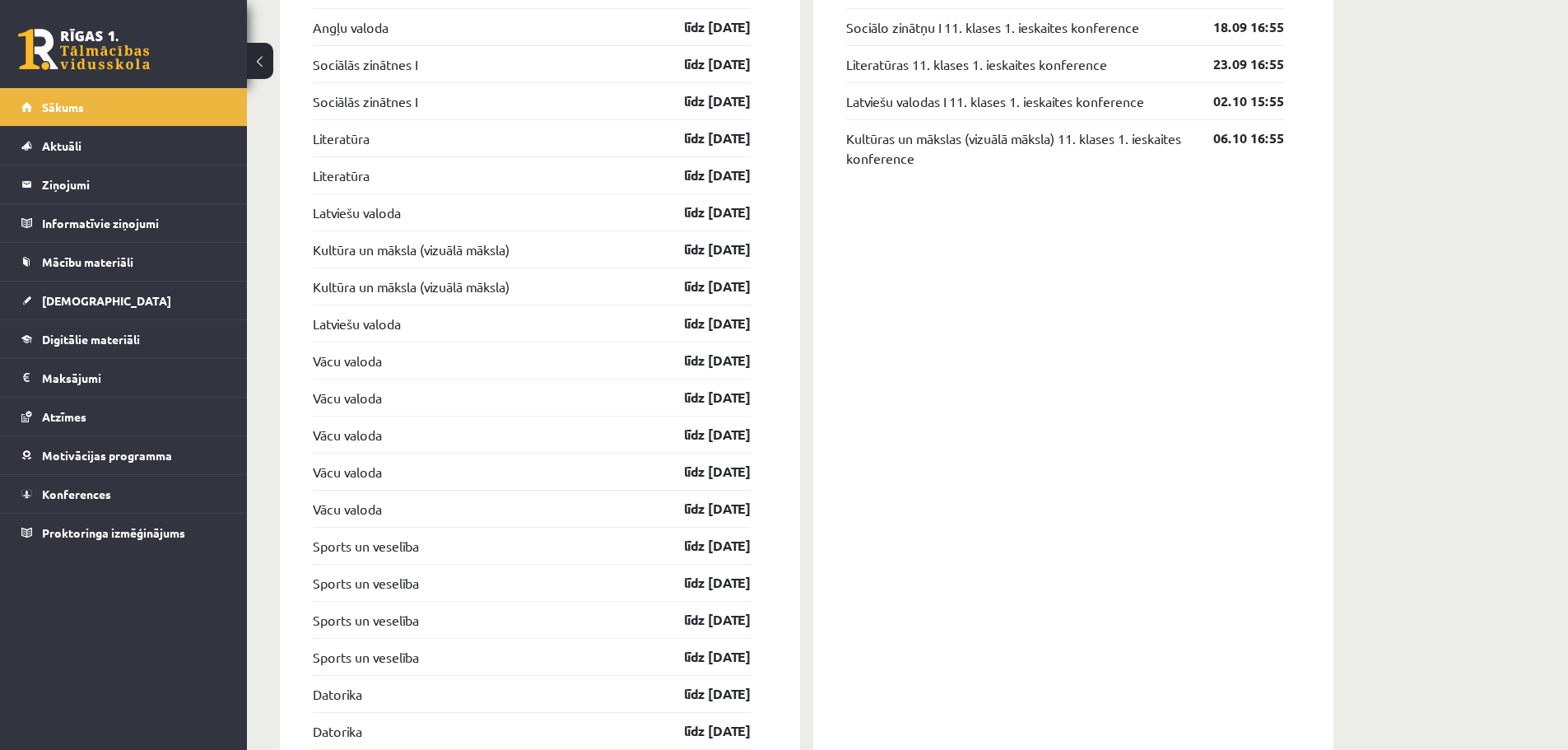
scroll to position [1646, 0]
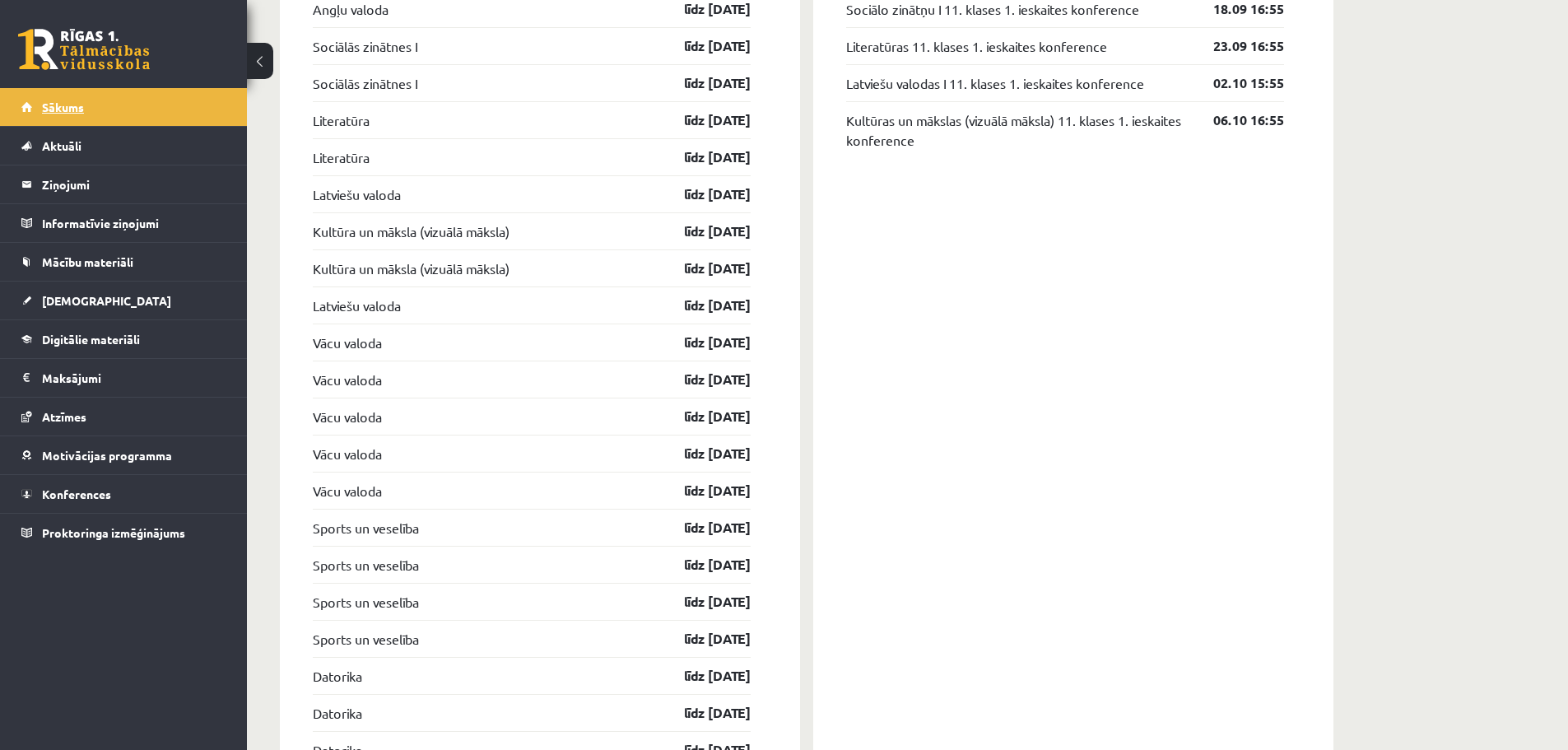
click at [131, 99] on link "Sākums" at bounding box center [124, 107] width 205 height 38
